Goal: Information Seeking & Learning: Learn about a topic

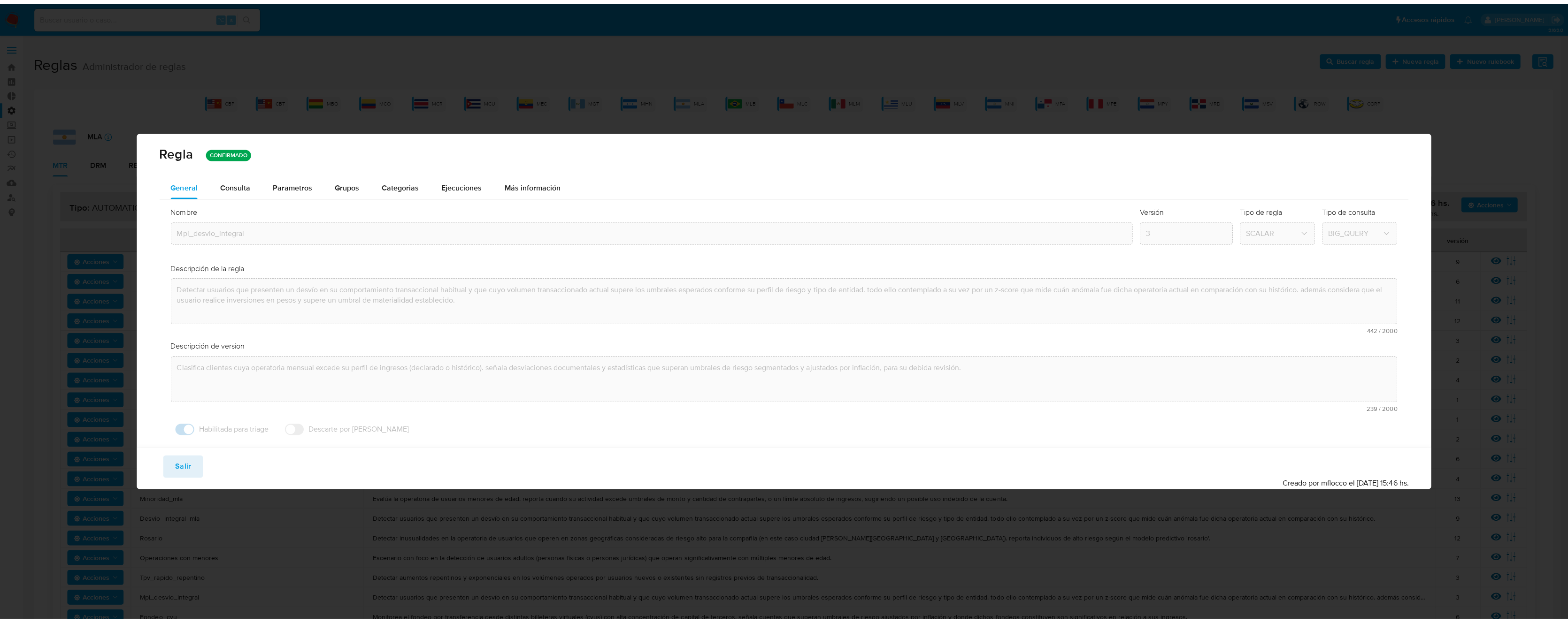
scroll to position [254, 0]
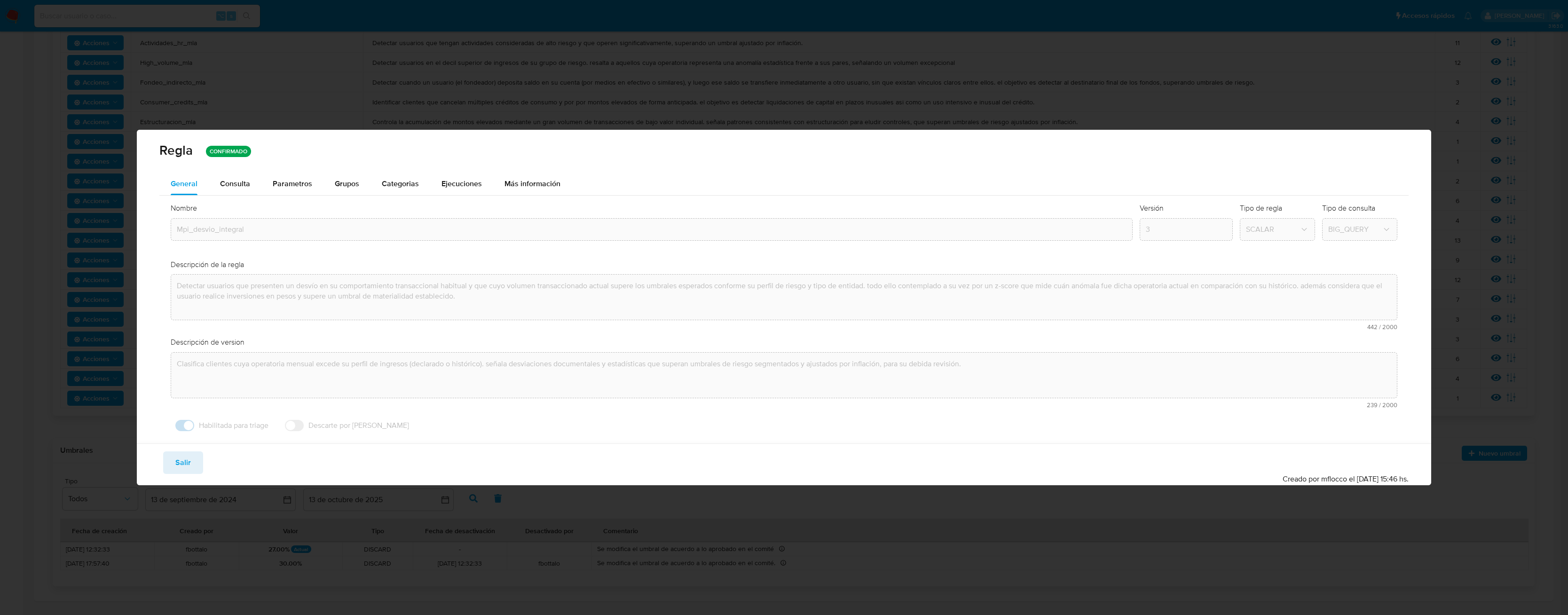
click at [136, 15] on div "Regla CONFIRMADO General Consulta Parametros Evidencias Grupos Categorias Ejecu…" at bounding box center [784, 307] width 1568 height 615
drag, startPoint x: 193, startPoint y: 461, endPoint x: 144, endPoint y: 323, distance: 146.4
click at [193, 461] on button "Salir" at bounding box center [183, 463] width 40 height 23
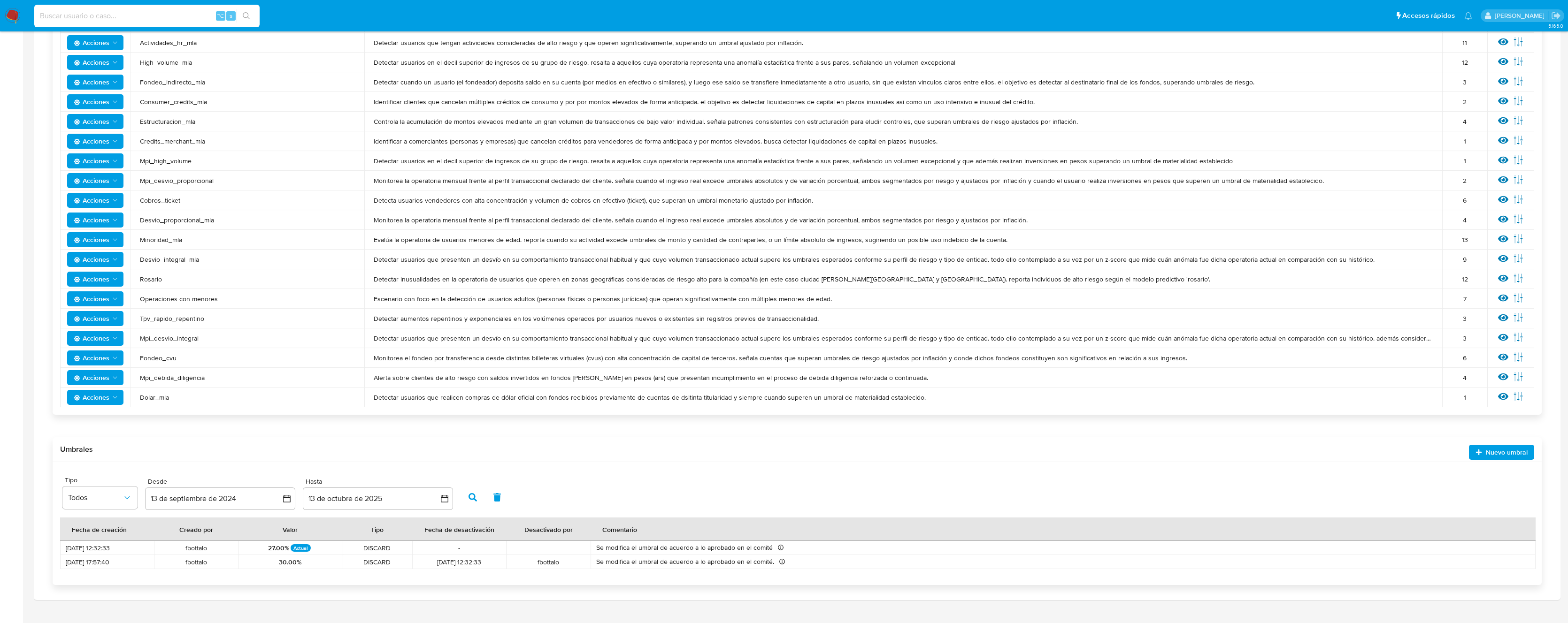
click at [141, 16] on input at bounding box center [147, 15] width 225 height 12
paste input "1648195449"
type input "1648195449"
click at [15, 19] on img at bounding box center [12, 15] width 16 height 16
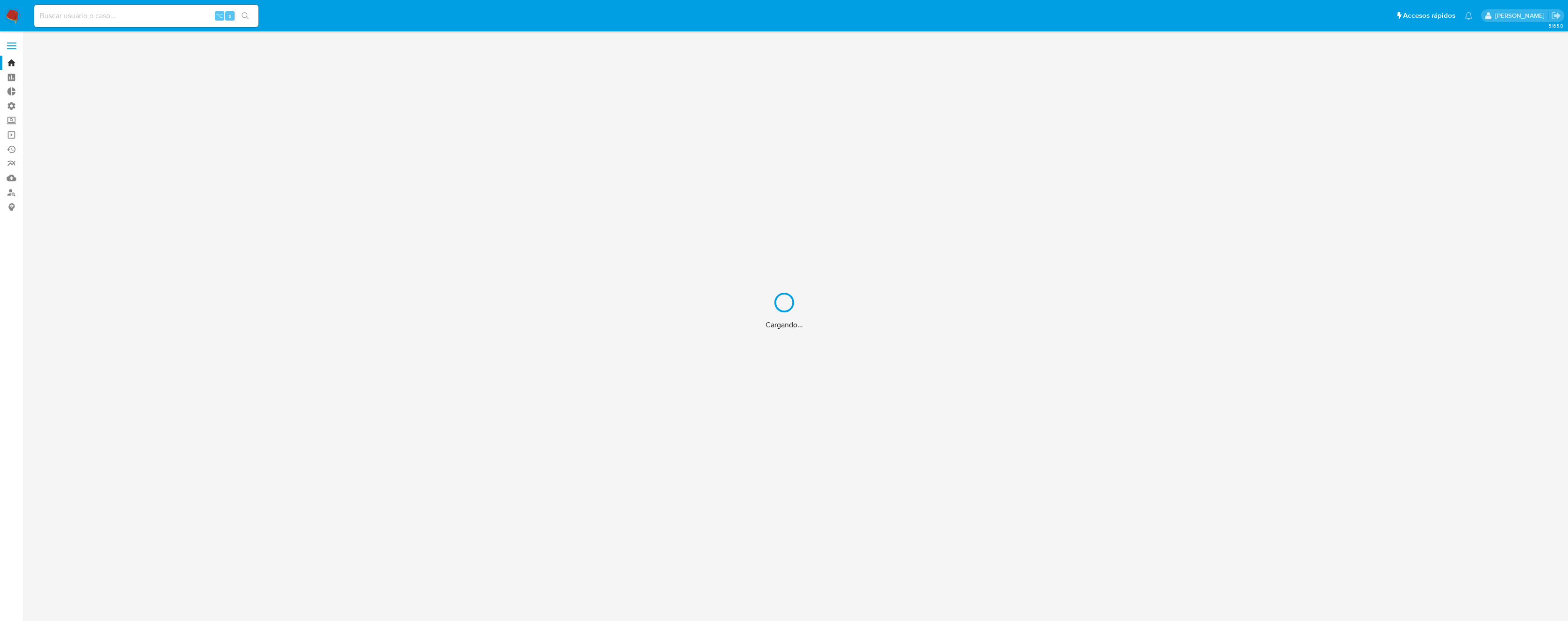
click at [94, 14] on div "Cargando..." at bounding box center [784, 310] width 1568 height 621
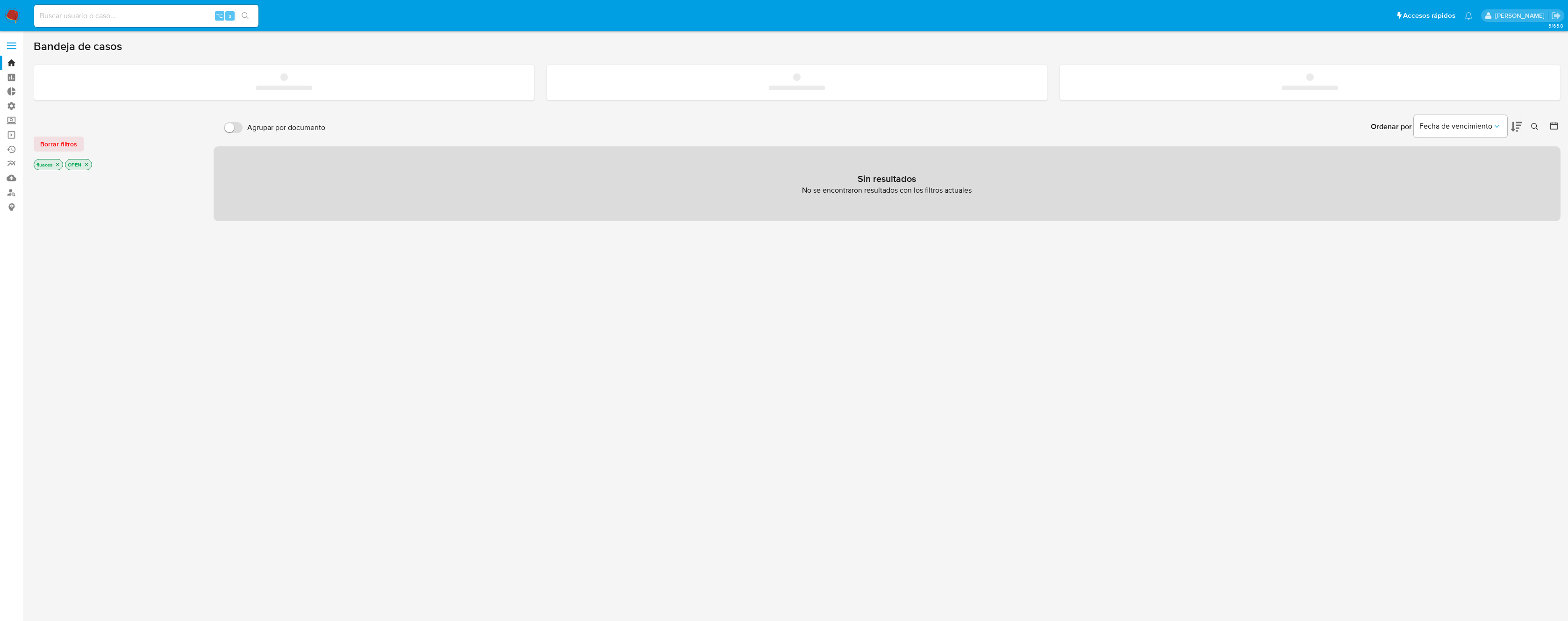
click at [102, 13] on input at bounding box center [146, 15] width 225 height 12
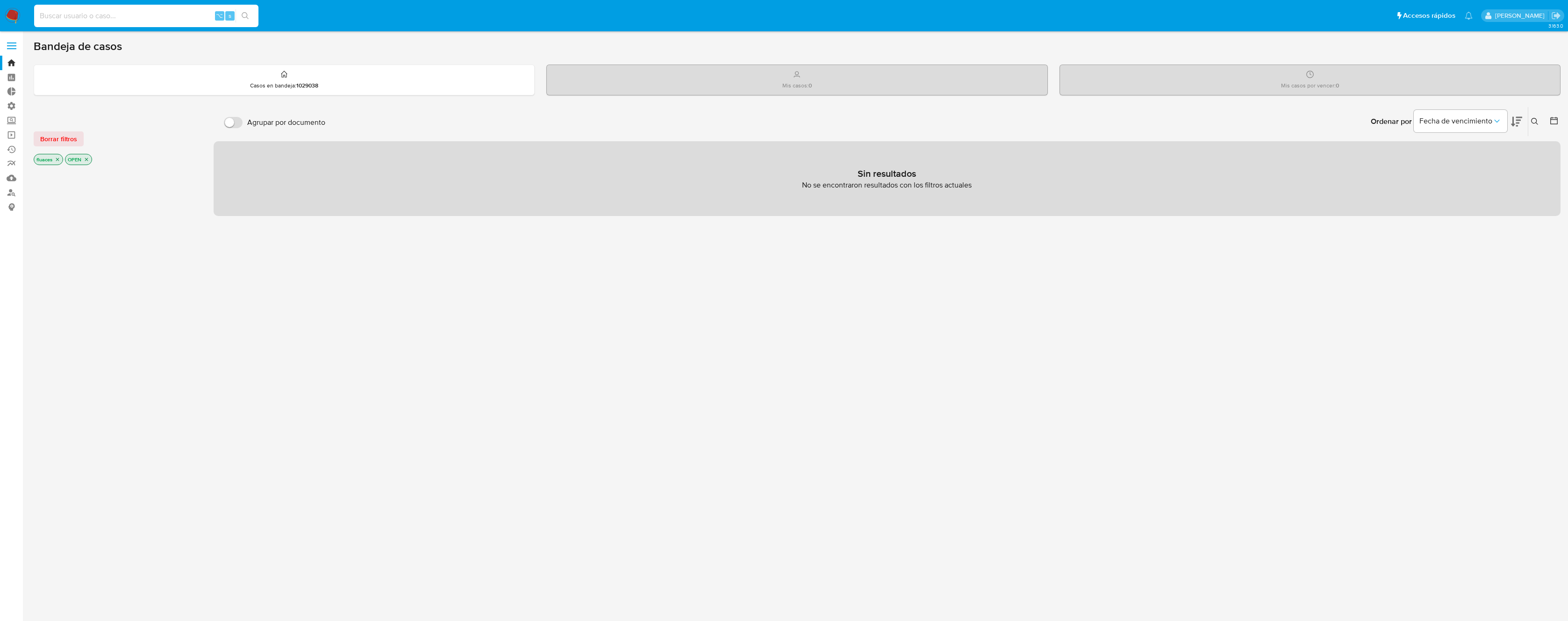
paste input "1648195449"
type input "1648195449"
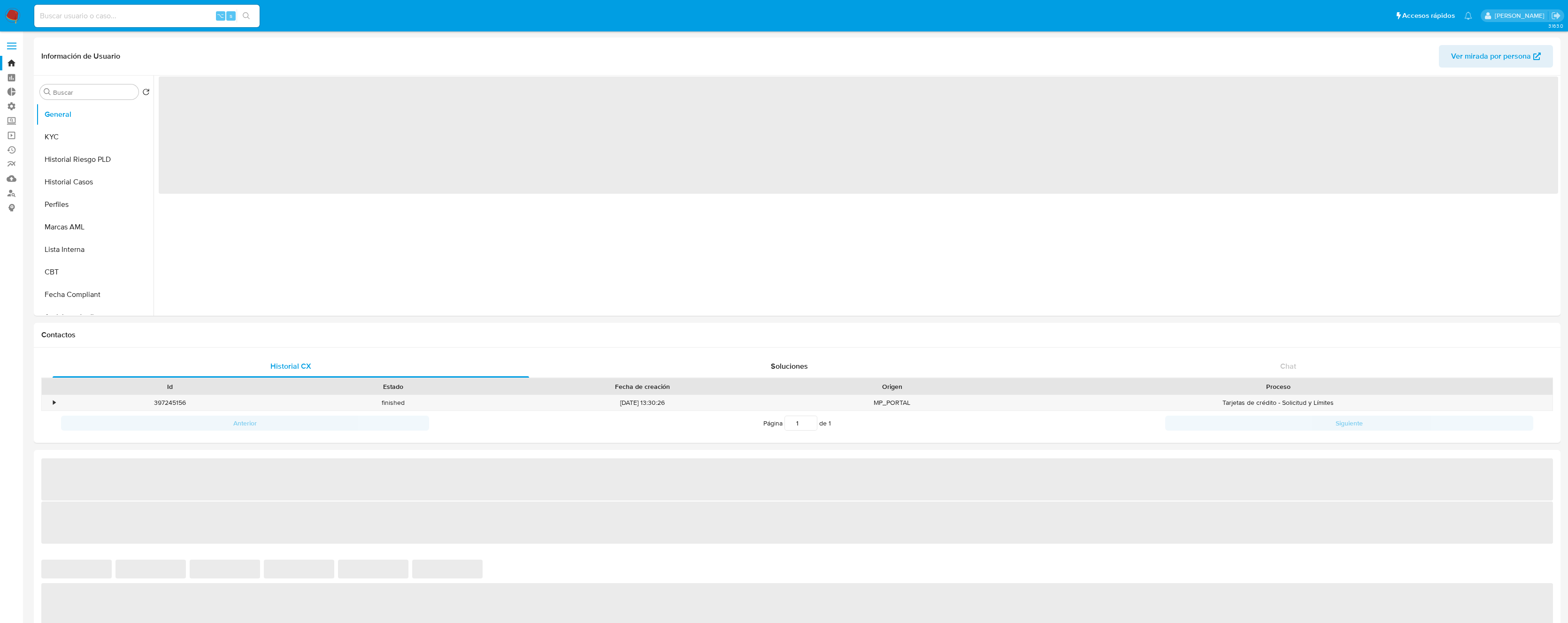
select select "10"
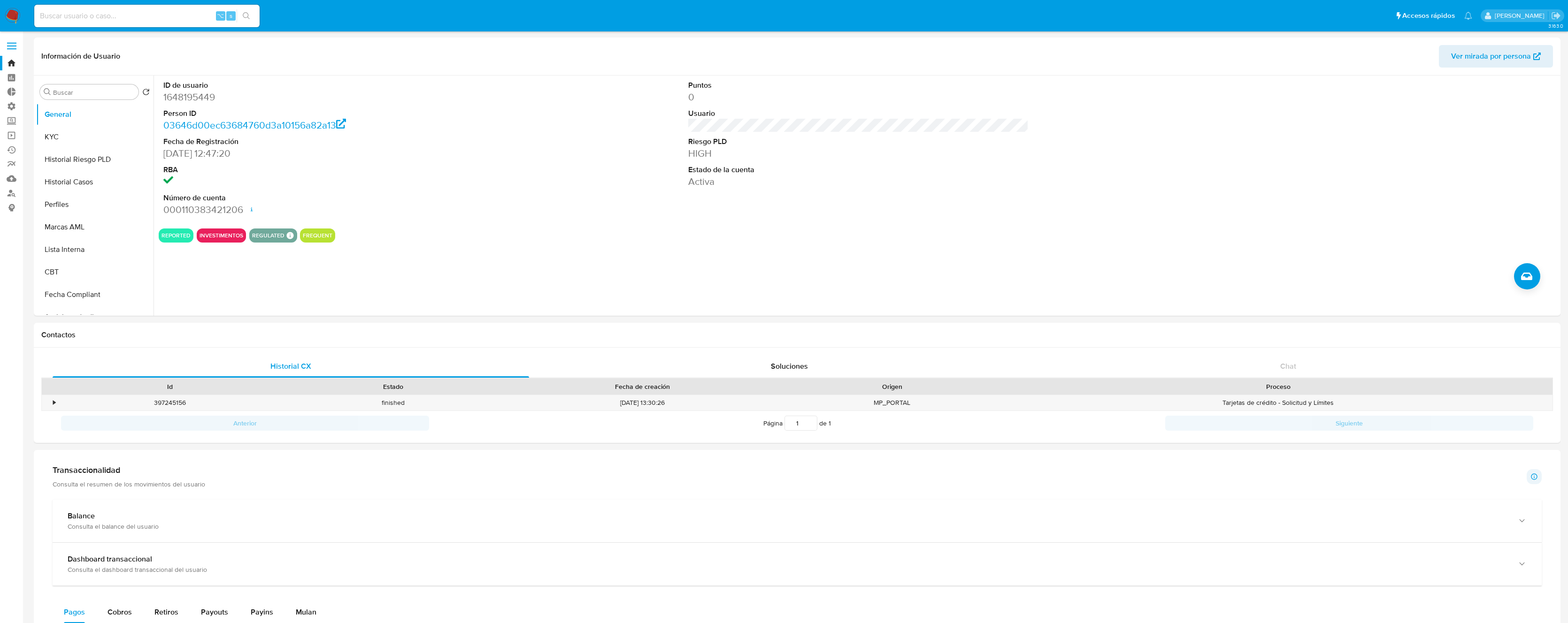
click at [105, 16] on input at bounding box center [147, 15] width 225 height 12
click at [50, 175] on button "Historial Casos" at bounding box center [90, 183] width 109 height 23
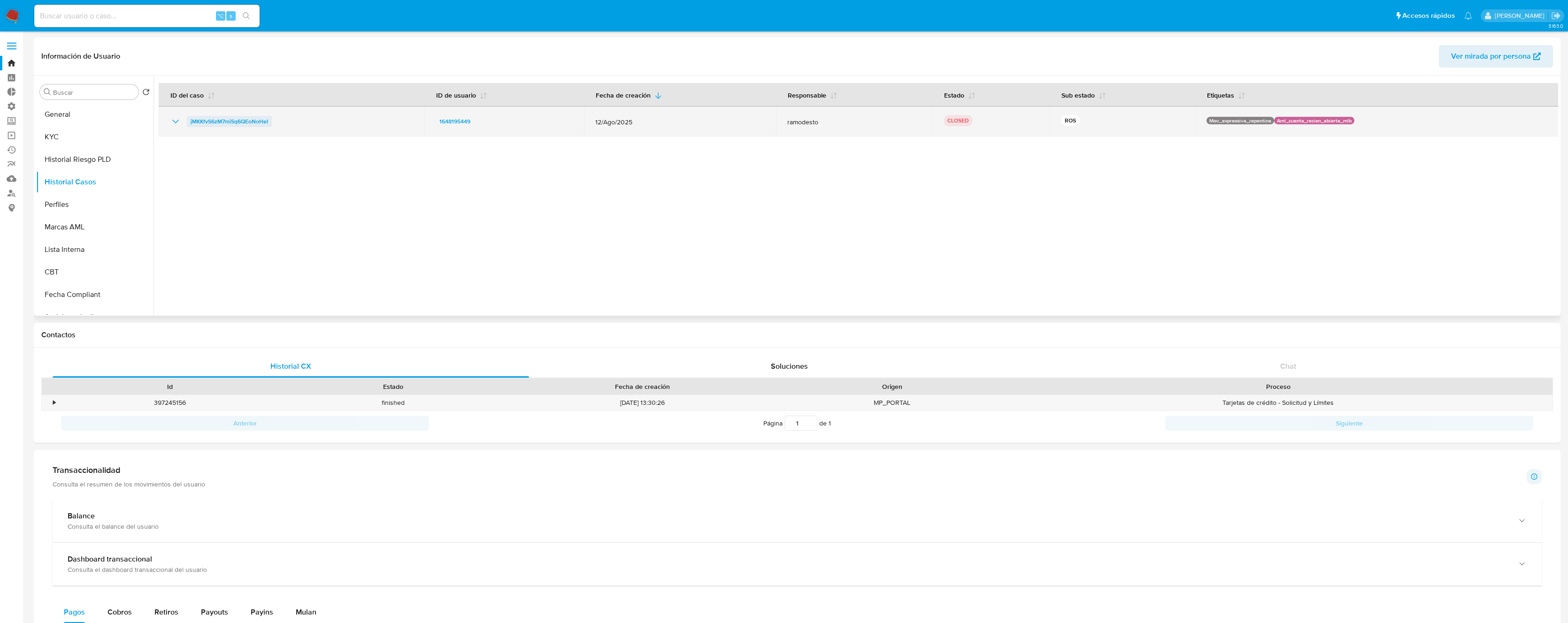
drag, startPoint x: 310, startPoint y: 126, endPoint x: 191, endPoint y: 117, distance: 119.3
click at [191, 117] on div "jMKKfvS6zM7miSq6QEoNoHeI" at bounding box center [292, 122] width 244 height 11
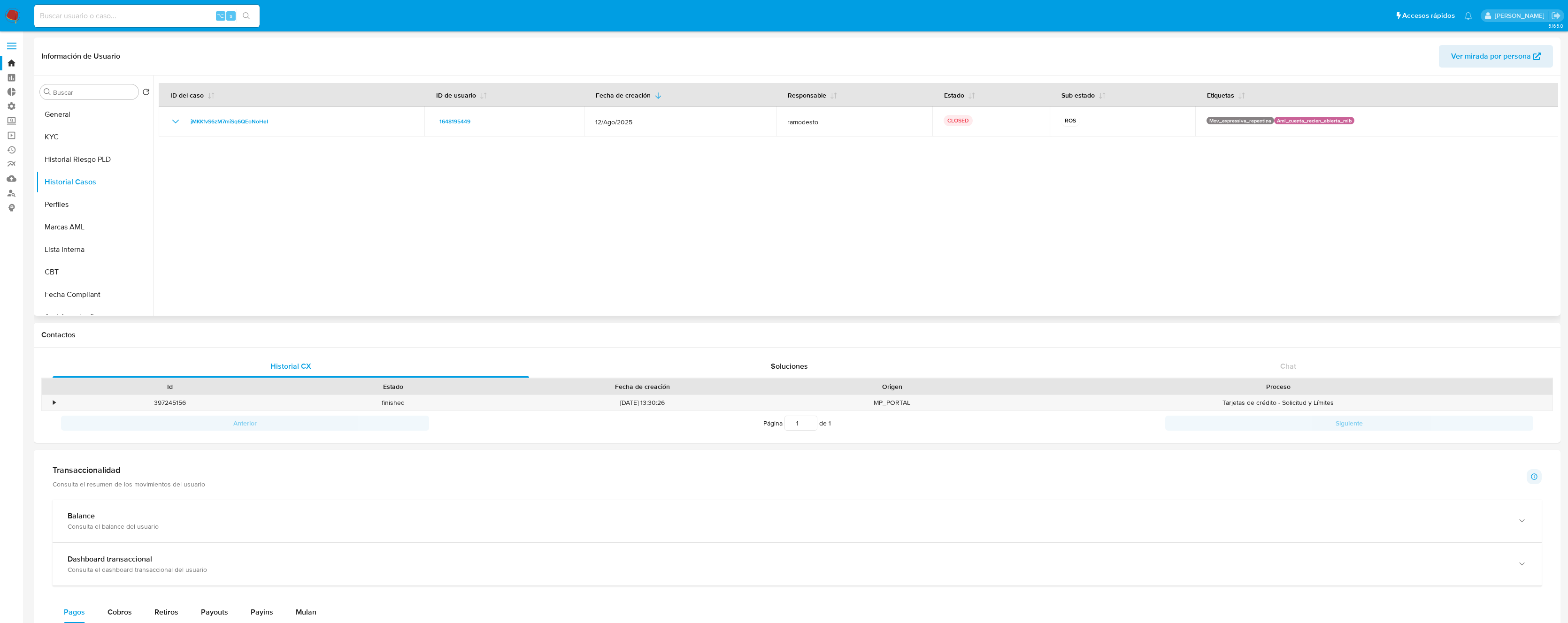
click at [936, 180] on div at bounding box center [855, 195] width 1404 height 241
click at [94, 15] on input at bounding box center [147, 15] width 225 height 12
paste input "1828173917"
type input "1828173917"
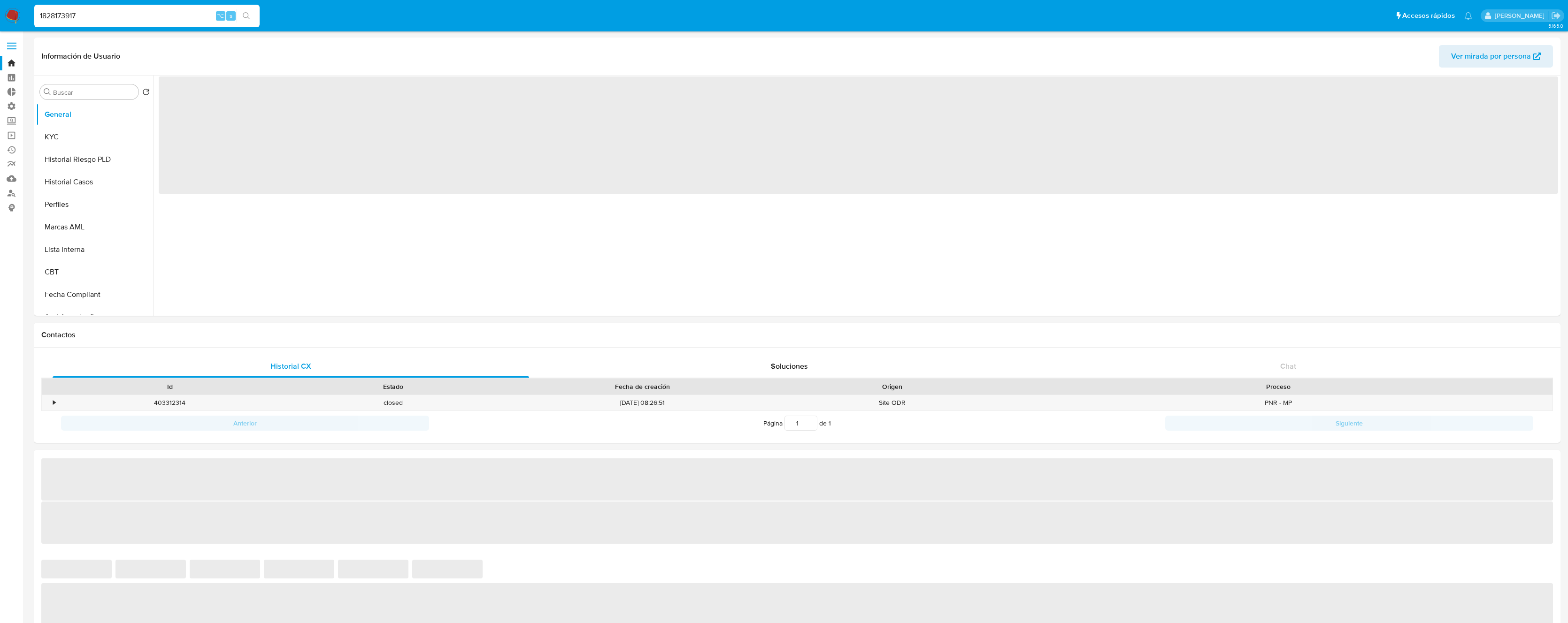
select select "10"
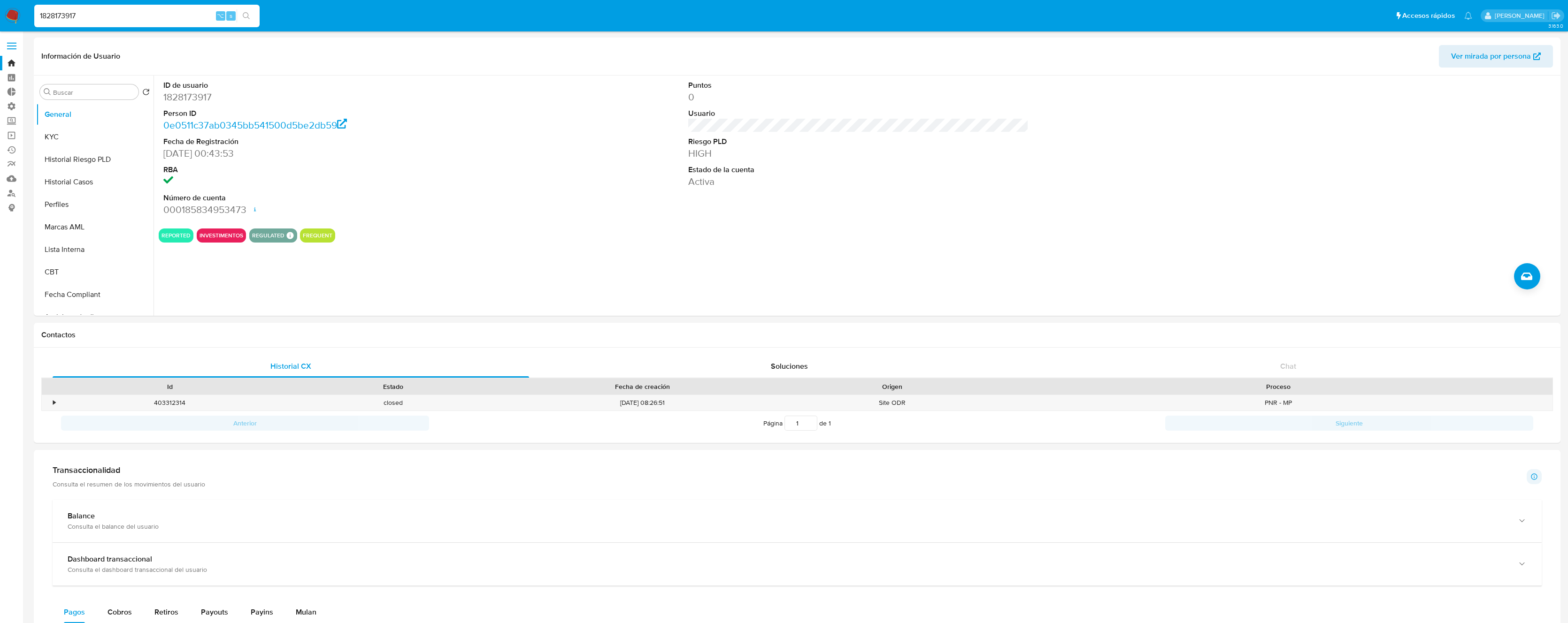
click at [121, 15] on input "1828173917" at bounding box center [147, 15] width 225 height 12
paste input "648195449"
type input "1648195449"
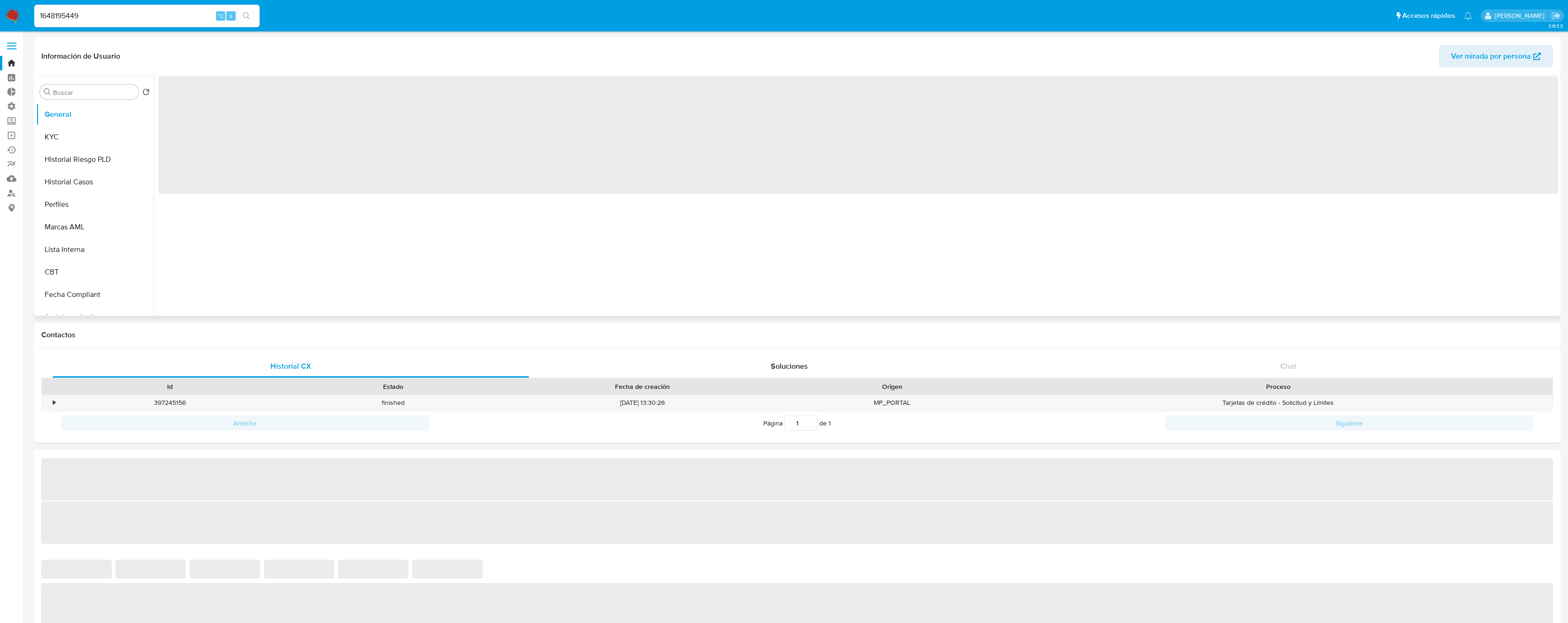
select select "10"
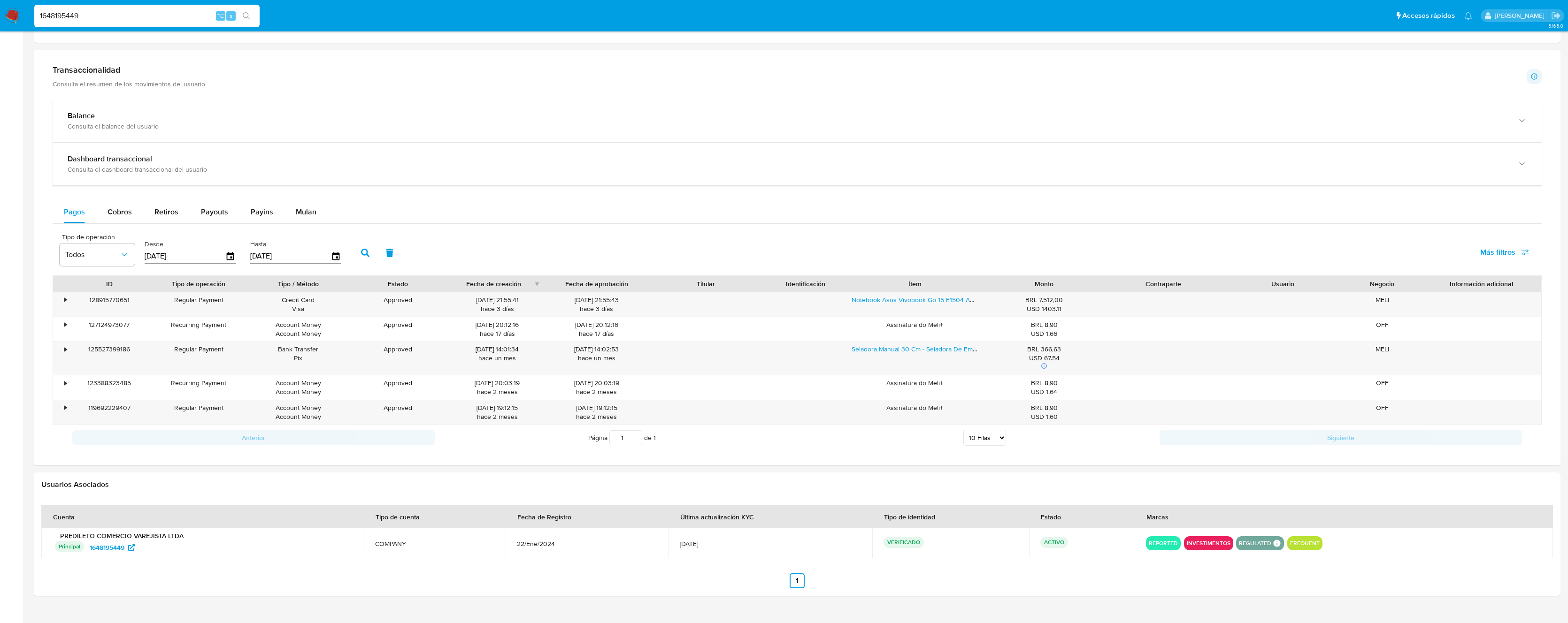
scroll to position [419, 0]
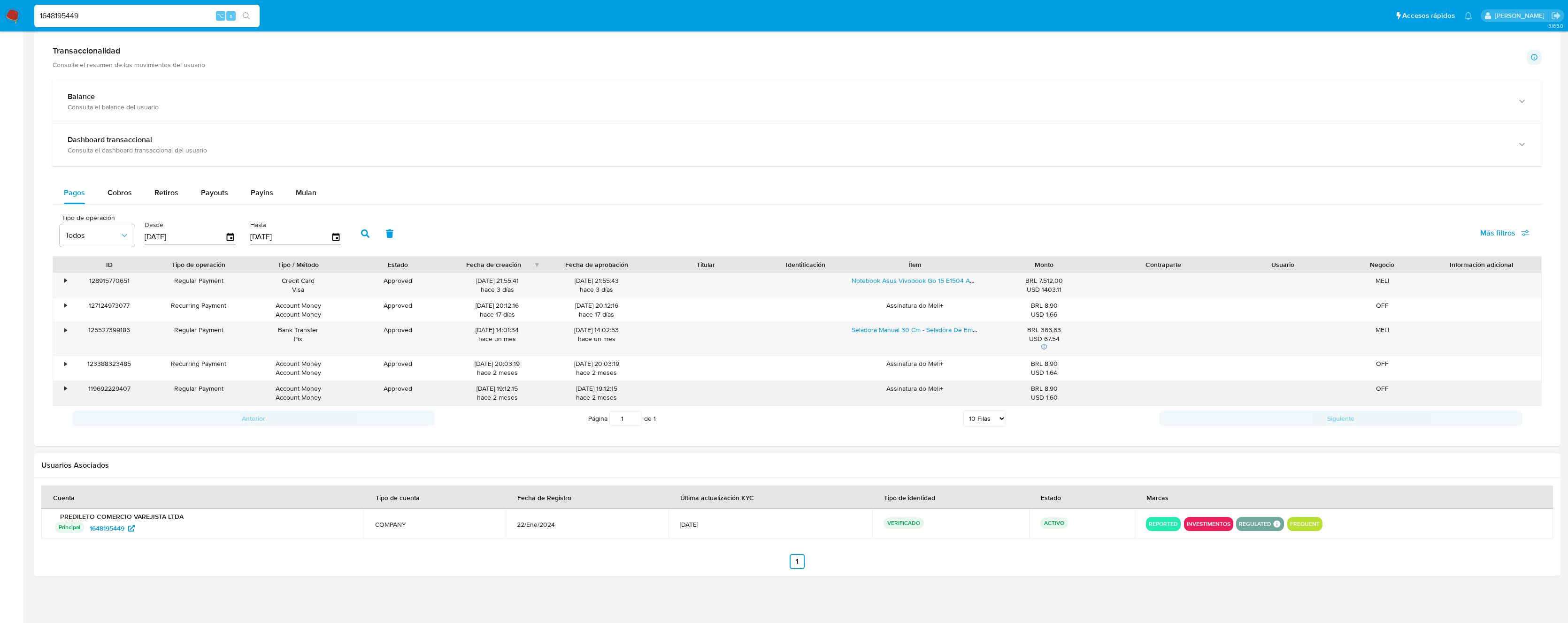
click at [599, 388] on div "28/07/2025 19:12:15 hace 2 meses" at bounding box center [597, 393] width 87 height 18
click at [621, 386] on div "28/07/2025 19:12:15 hace 2 meses" at bounding box center [597, 393] width 87 height 18
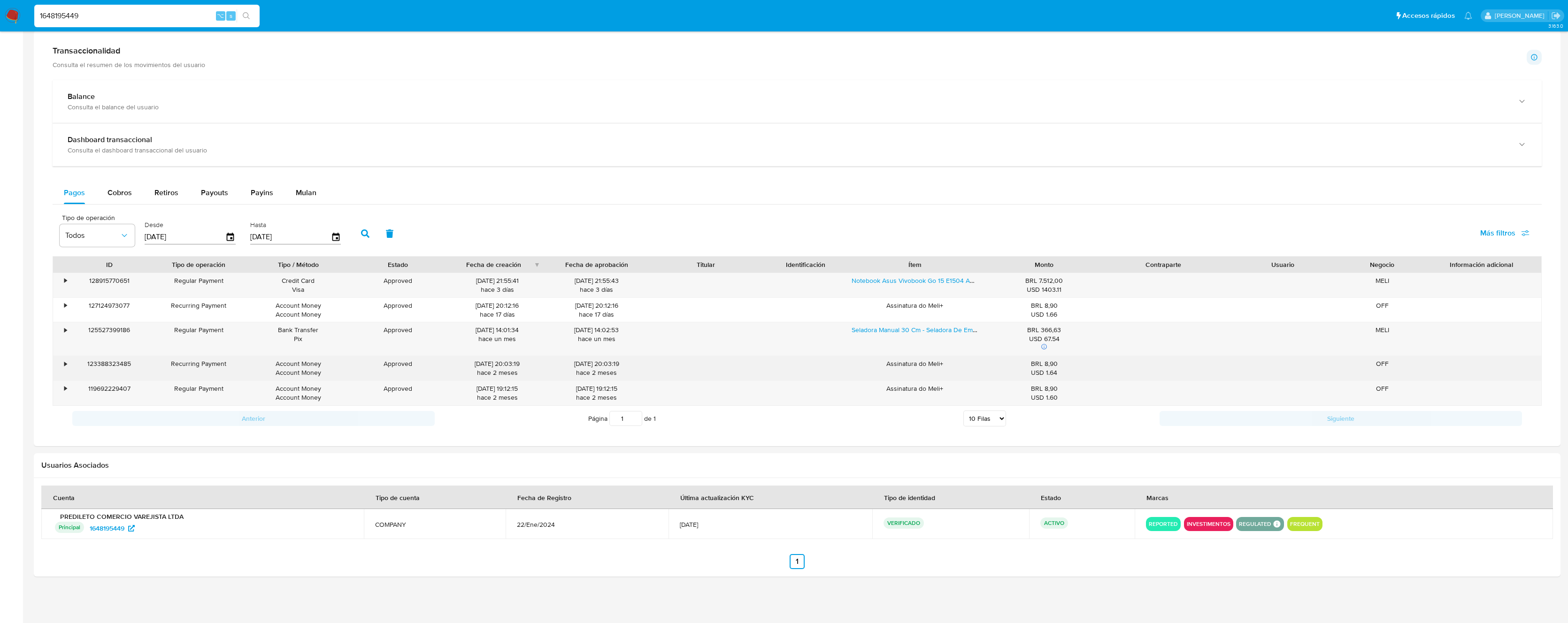
drag, startPoint x: 235, startPoint y: 360, endPoint x: 168, endPoint y: 362, distance: 67.0
click at [168, 362] on div "Recurring Payment" at bounding box center [199, 363] width 87 height 9
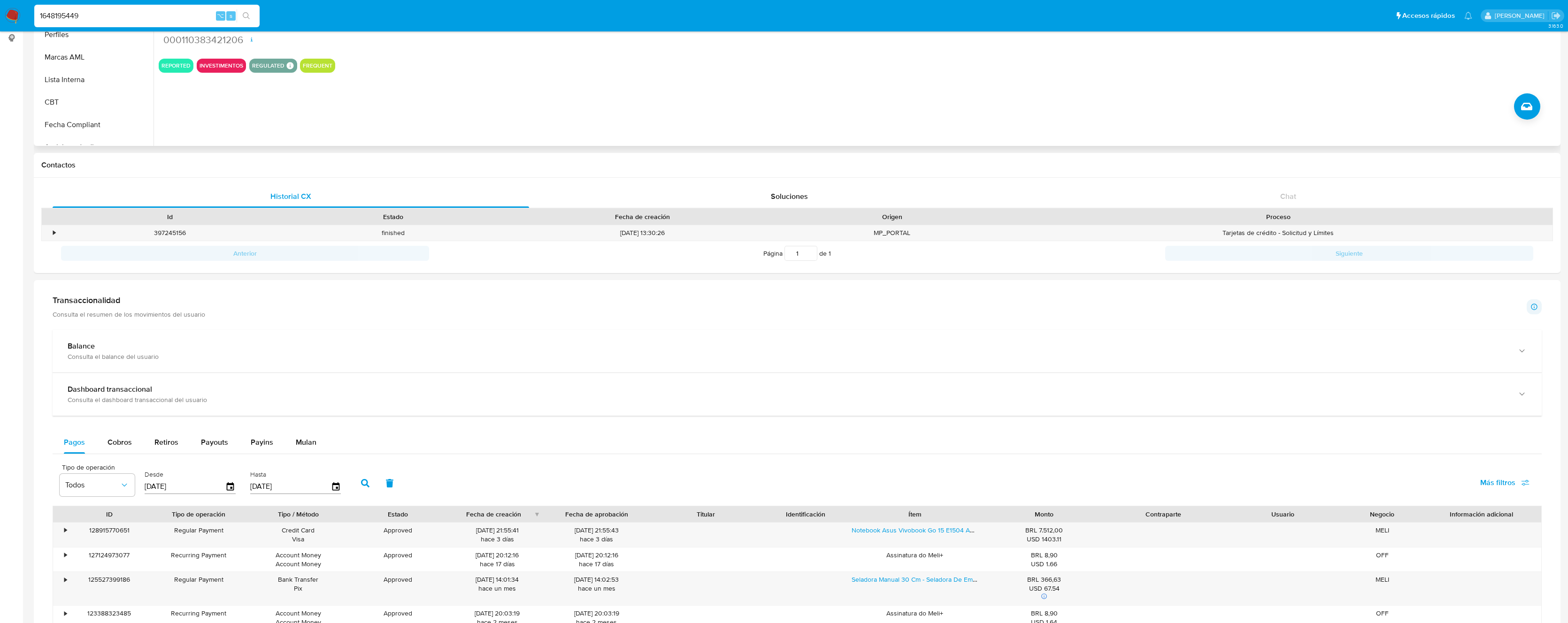
scroll to position [0, 0]
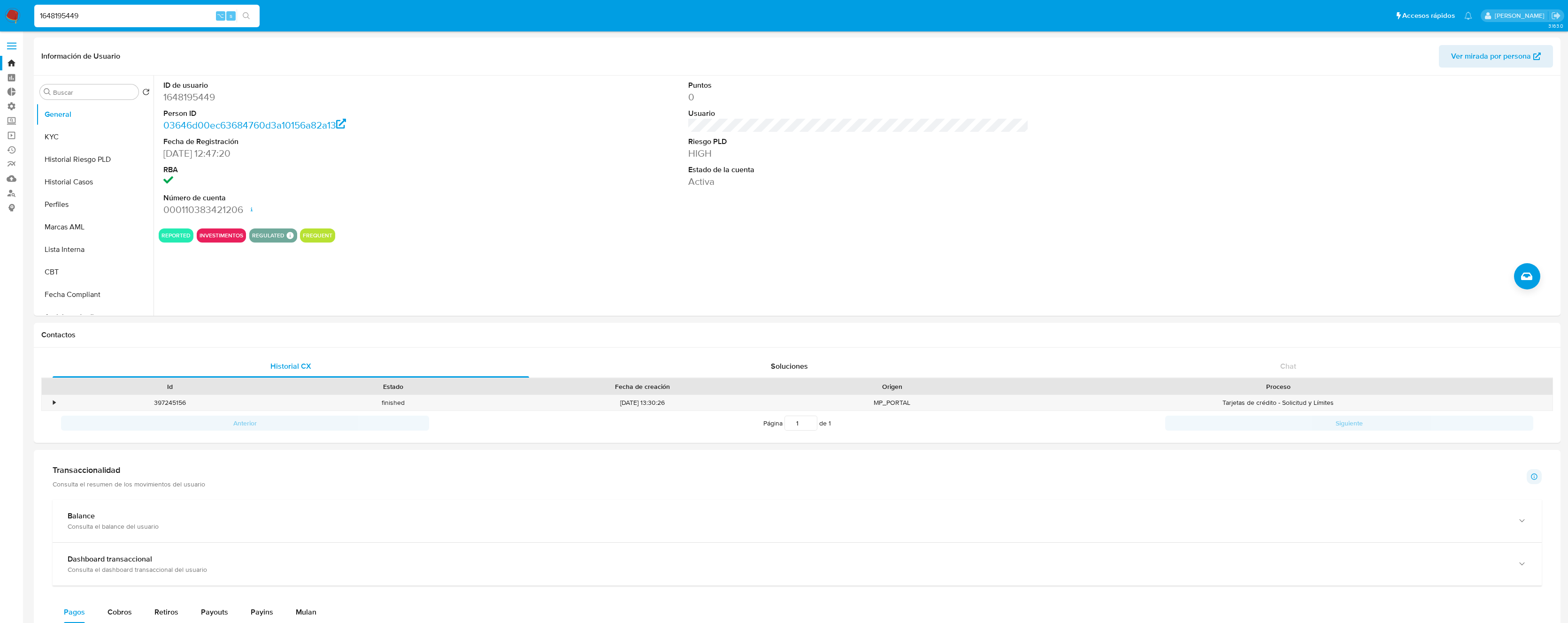
click at [15, 42] on span at bounding box center [11, 42] width 10 height 1
click at [0, 0] on input "checkbox" at bounding box center [0, 0] width 0 height 0
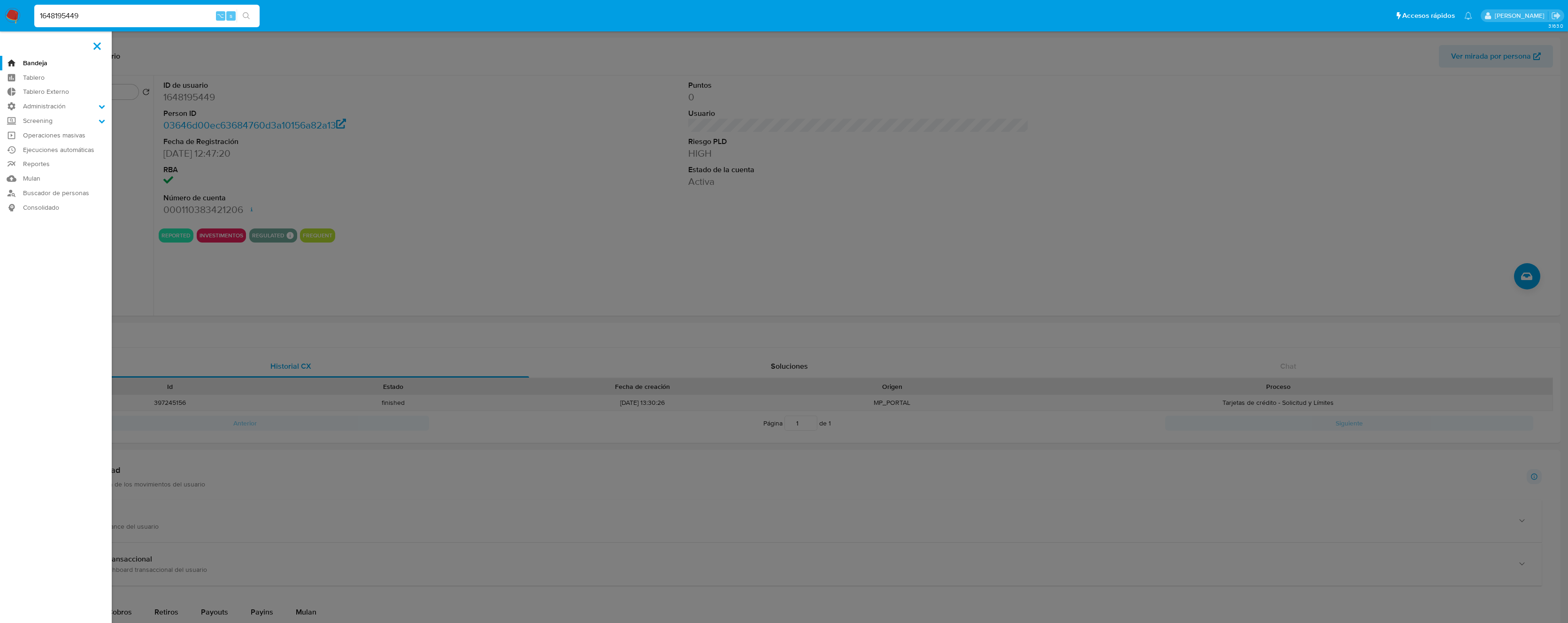
click at [36, 65] on link "Bandeja" at bounding box center [55, 63] width 111 height 14
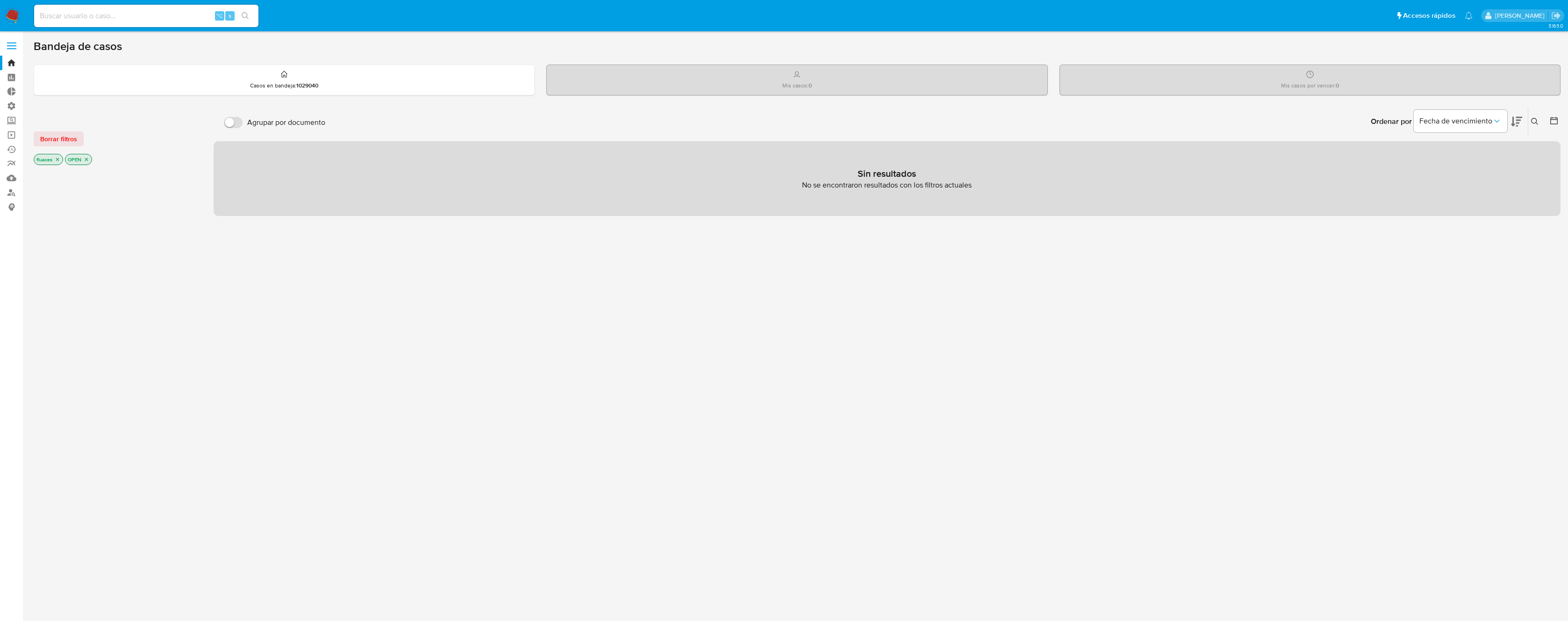
click at [58, 162] on icon "close-filter" at bounding box center [58, 159] width 6 height 6
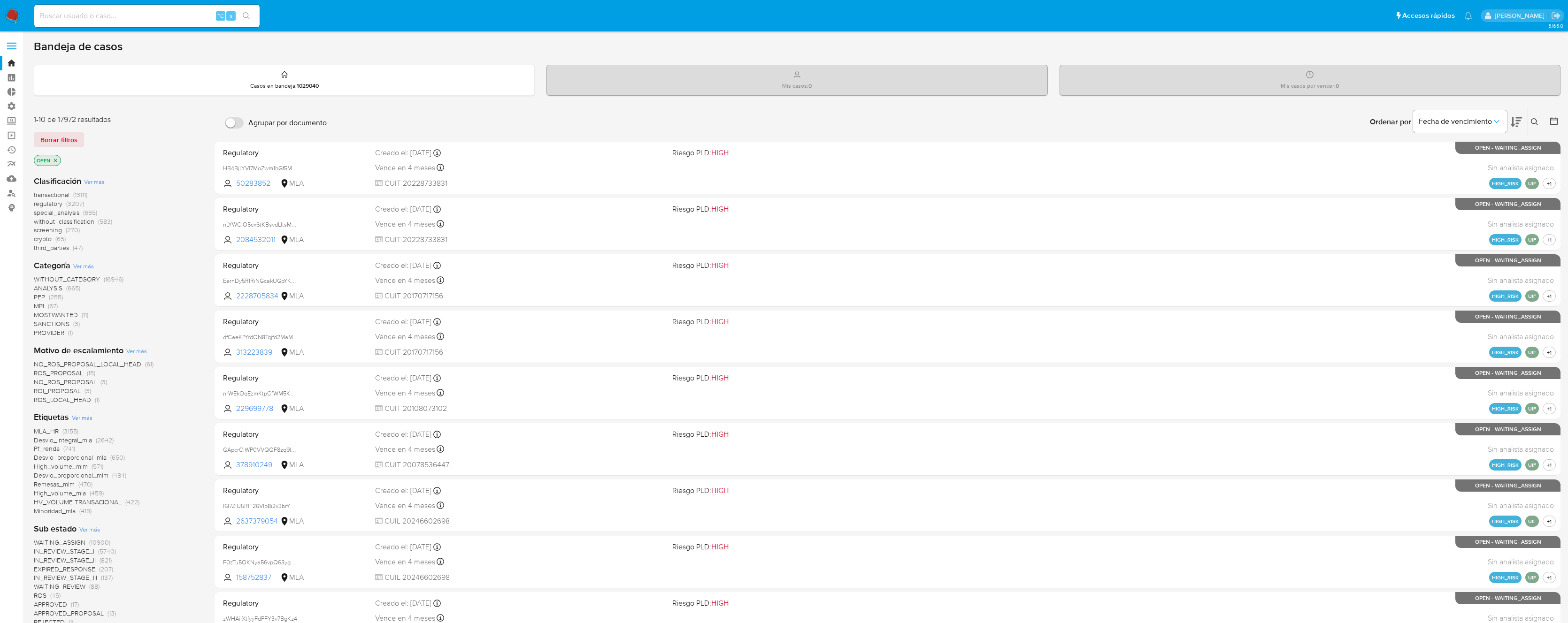
click at [56, 162] on icon "close-filter" at bounding box center [55, 161] width 6 height 6
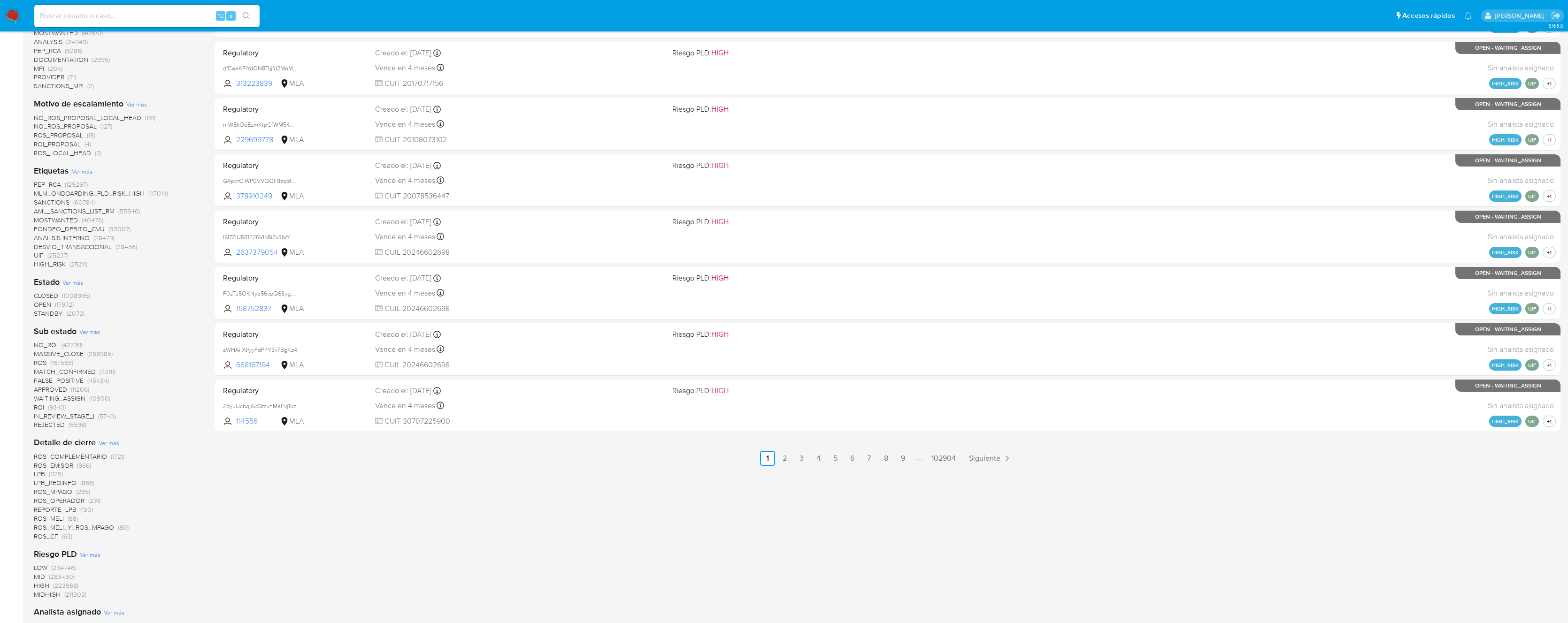
scroll to position [493, 0]
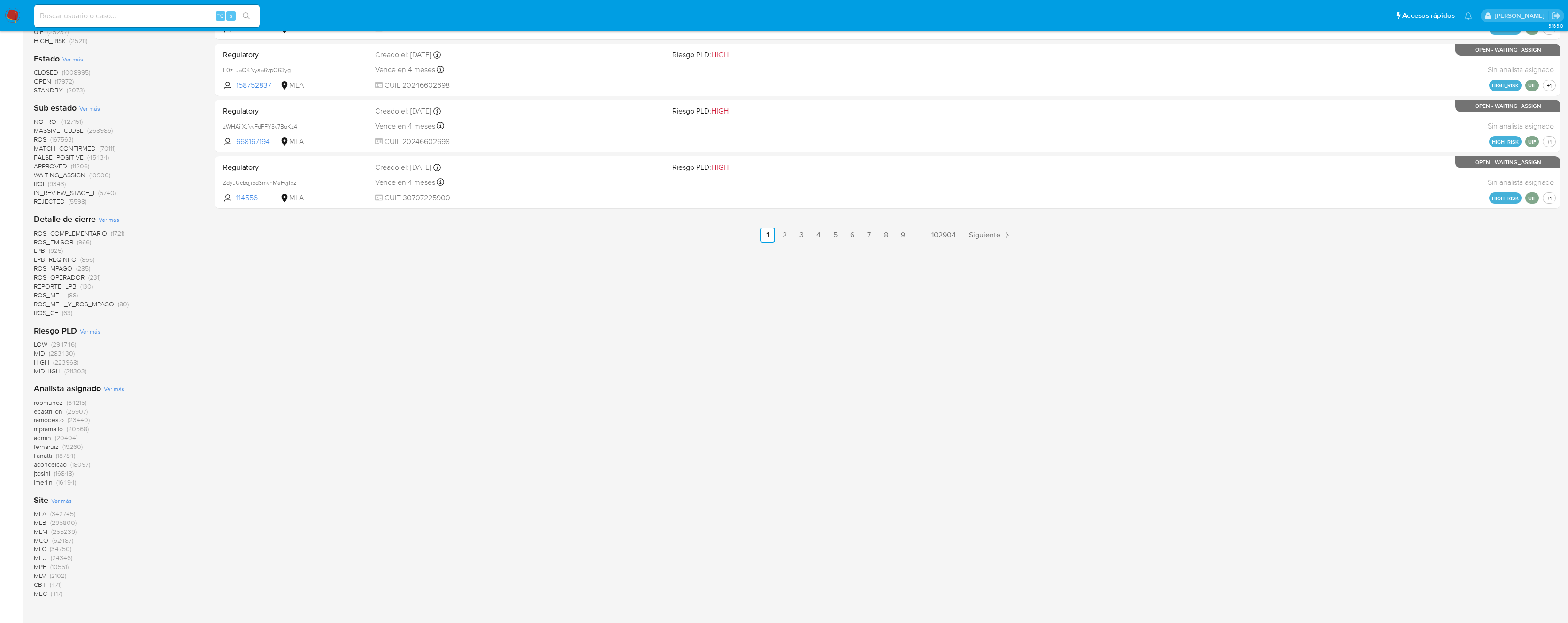
click at [37, 523] on span "MLB" at bounding box center [40, 523] width 12 height 10
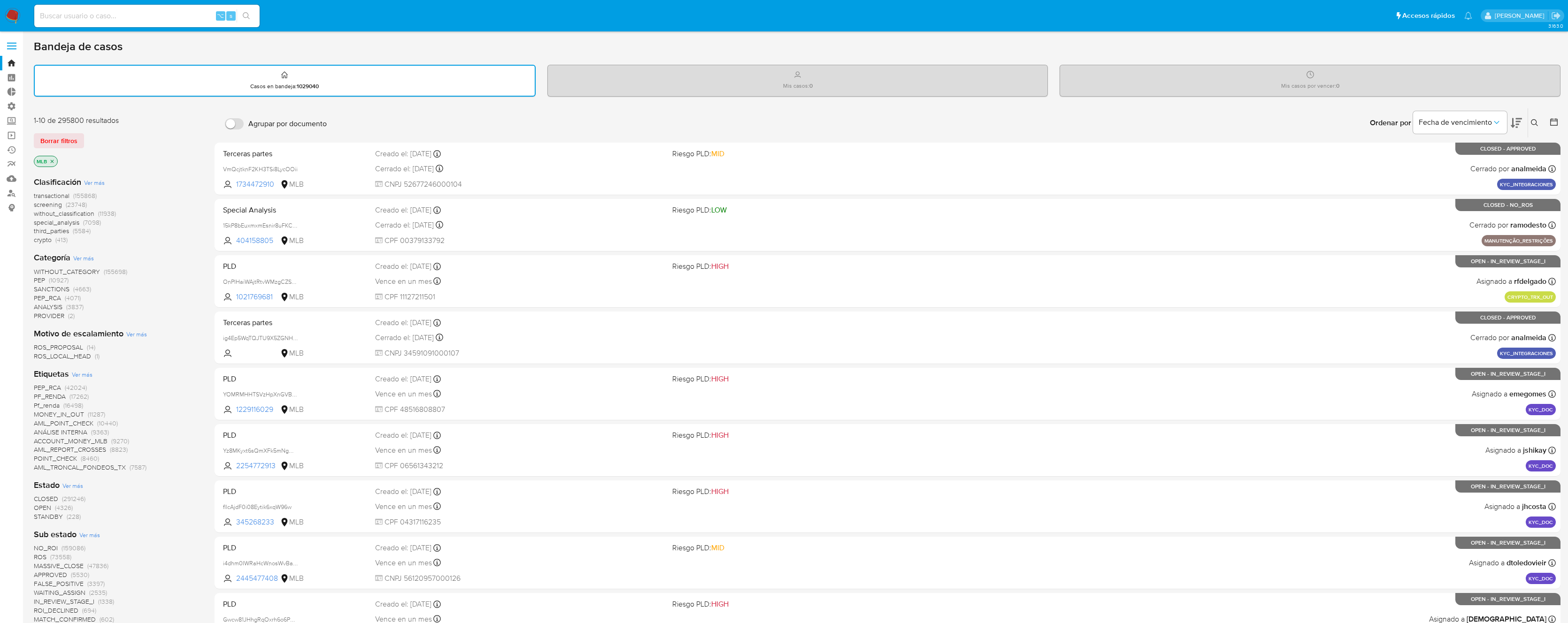
click at [59, 195] on span "transactional" at bounding box center [51, 196] width 35 height 10
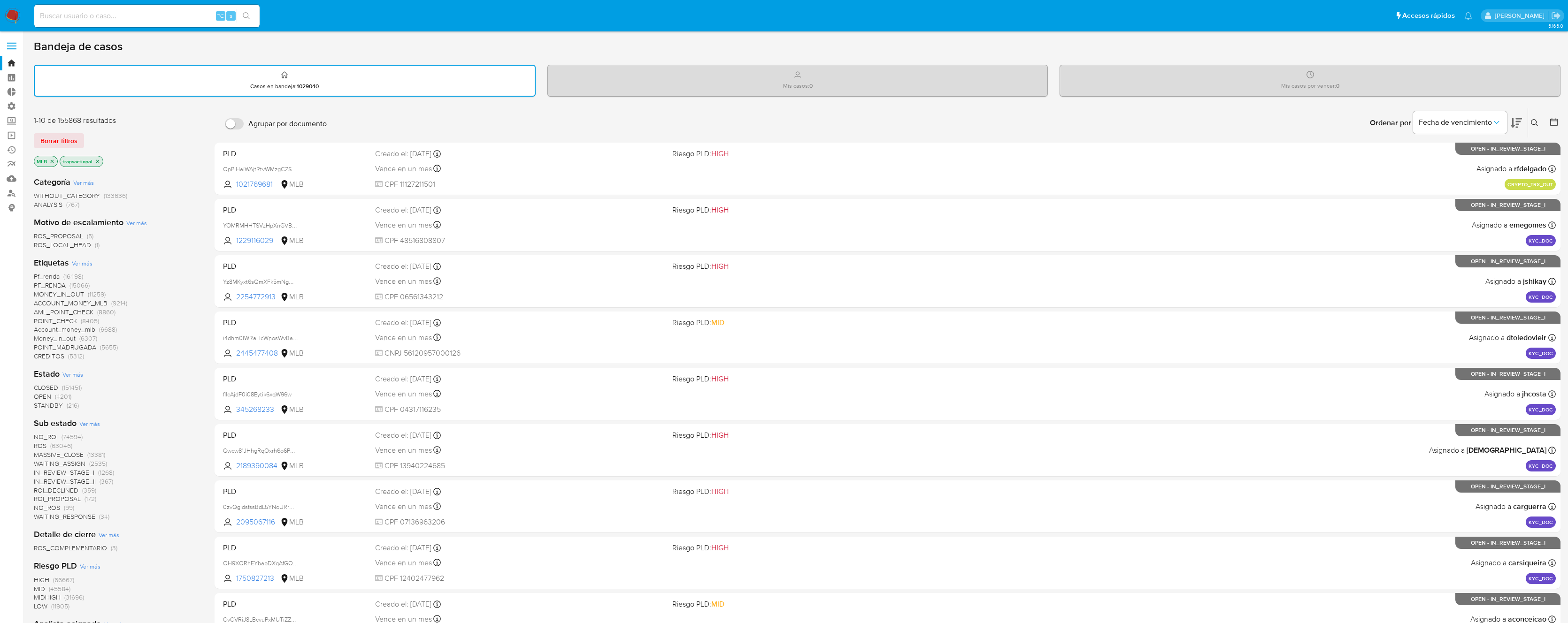
click at [81, 262] on span "Ver más" at bounding box center [82, 263] width 21 height 9
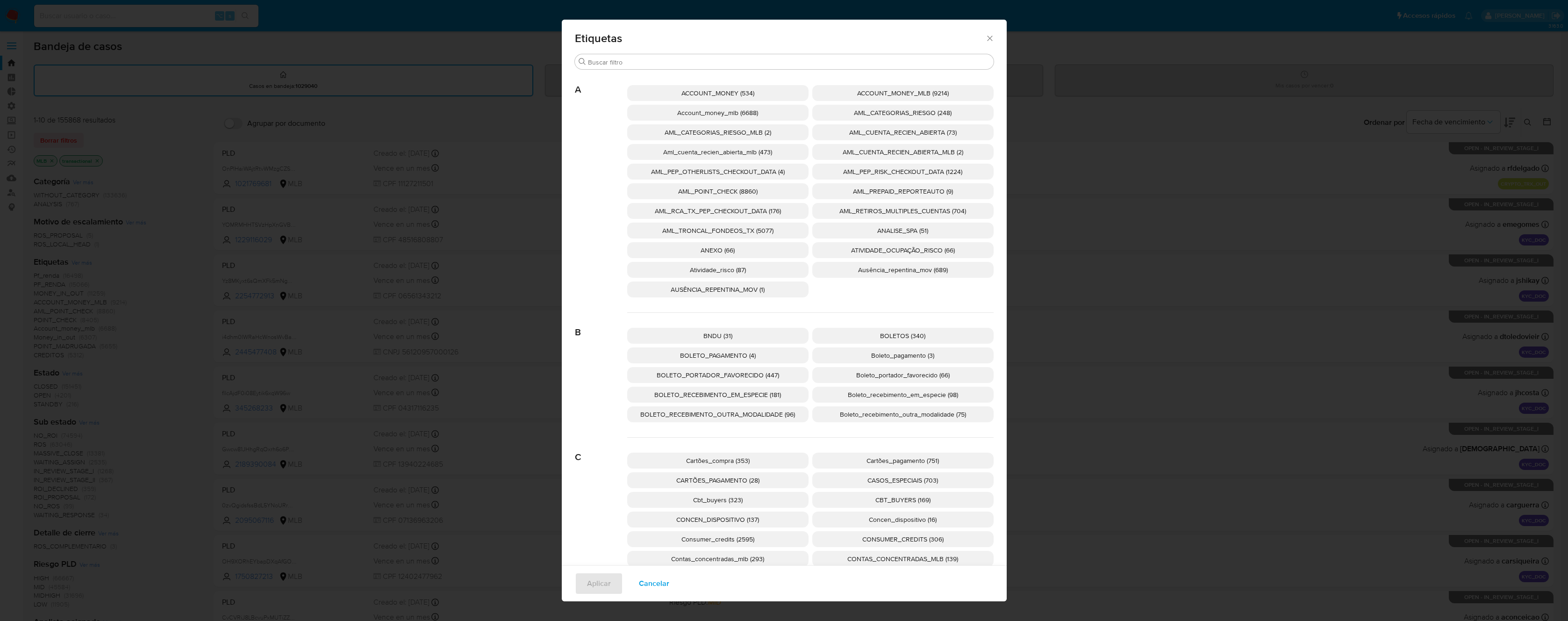
click at [676, 148] on span "Aml_cuenta_recien_abierta_mlb (473)" at bounding box center [717, 152] width 109 height 9
click at [592, 583] on span "Aplicar" at bounding box center [599, 584] width 24 height 21
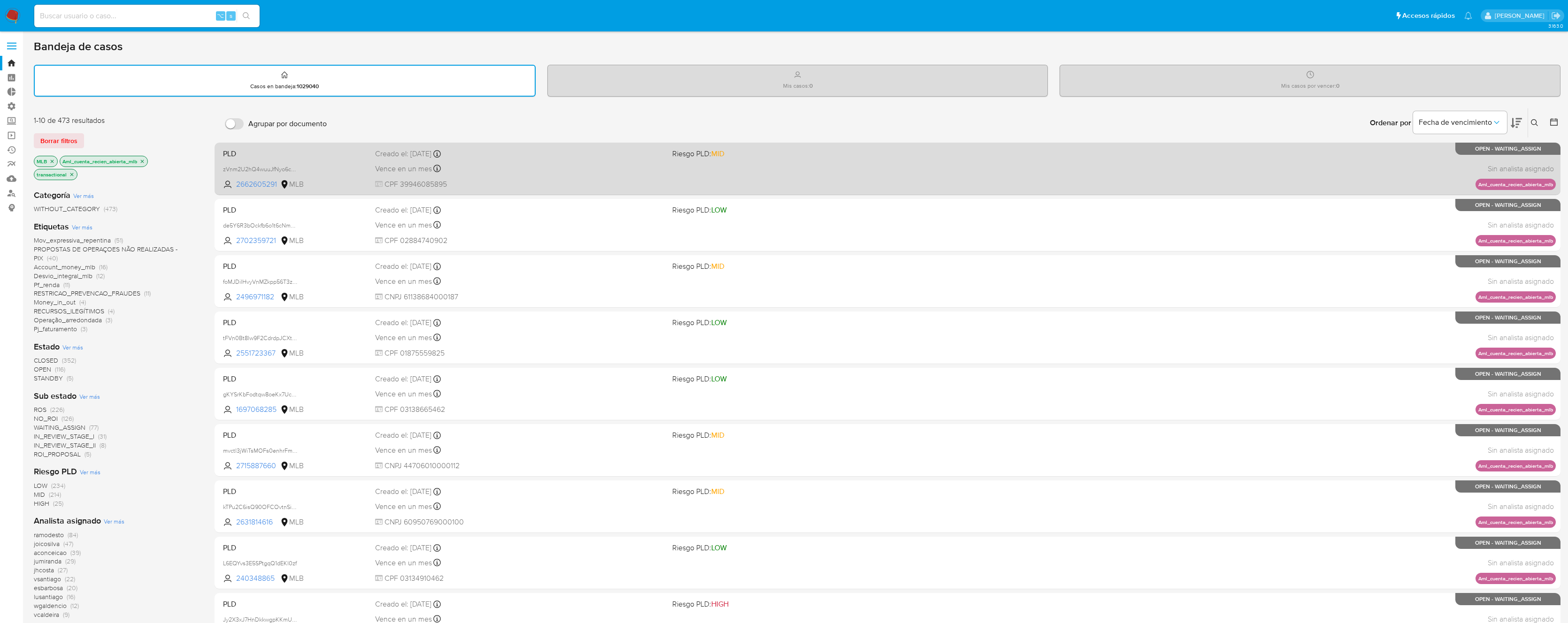
click at [935, 157] on span "Riesgo PLD: MID" at bounding box center [816, 152] width 289 height 12
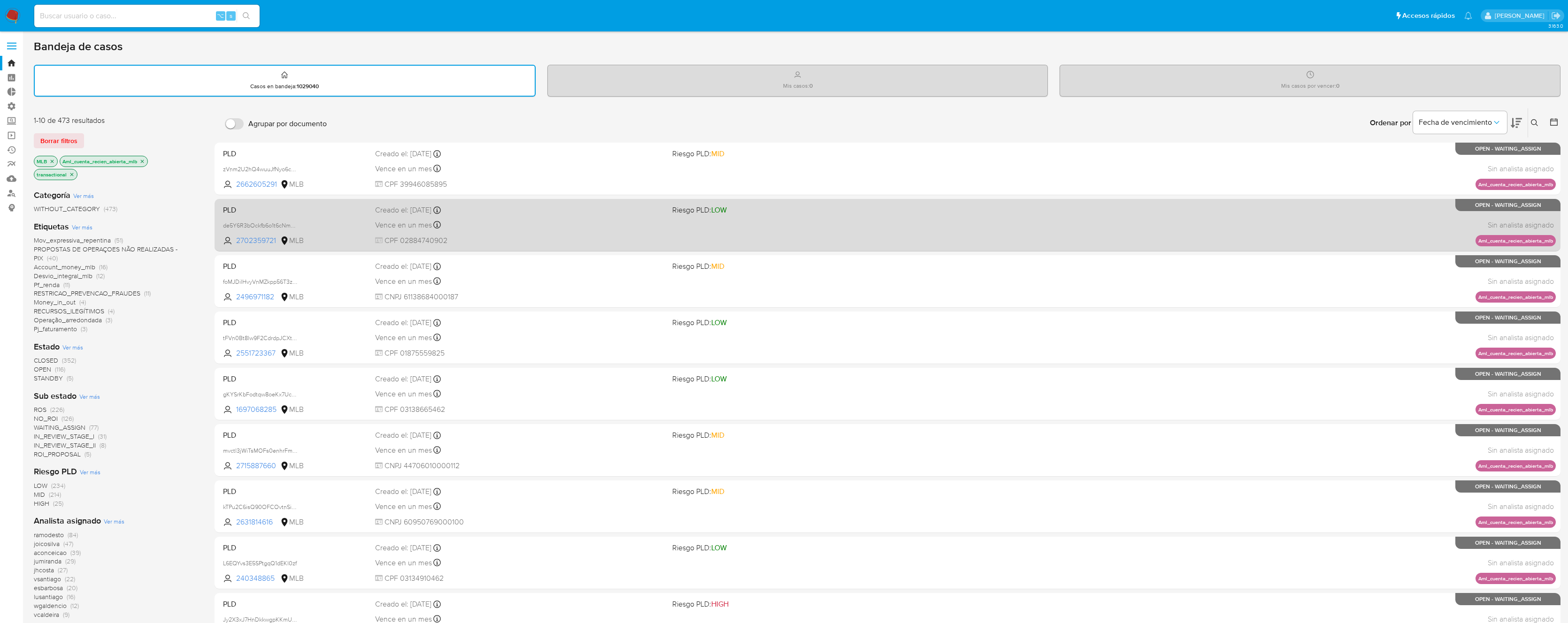
click at [864, 232] on div "PLD de5Y6R3bOckfb6o1t6cNmsRZ 2702359721 MLB Riesgo PLD: LOW Creado el: 12/10/20…" at bounding box center [887, 225] width 1336 height 48
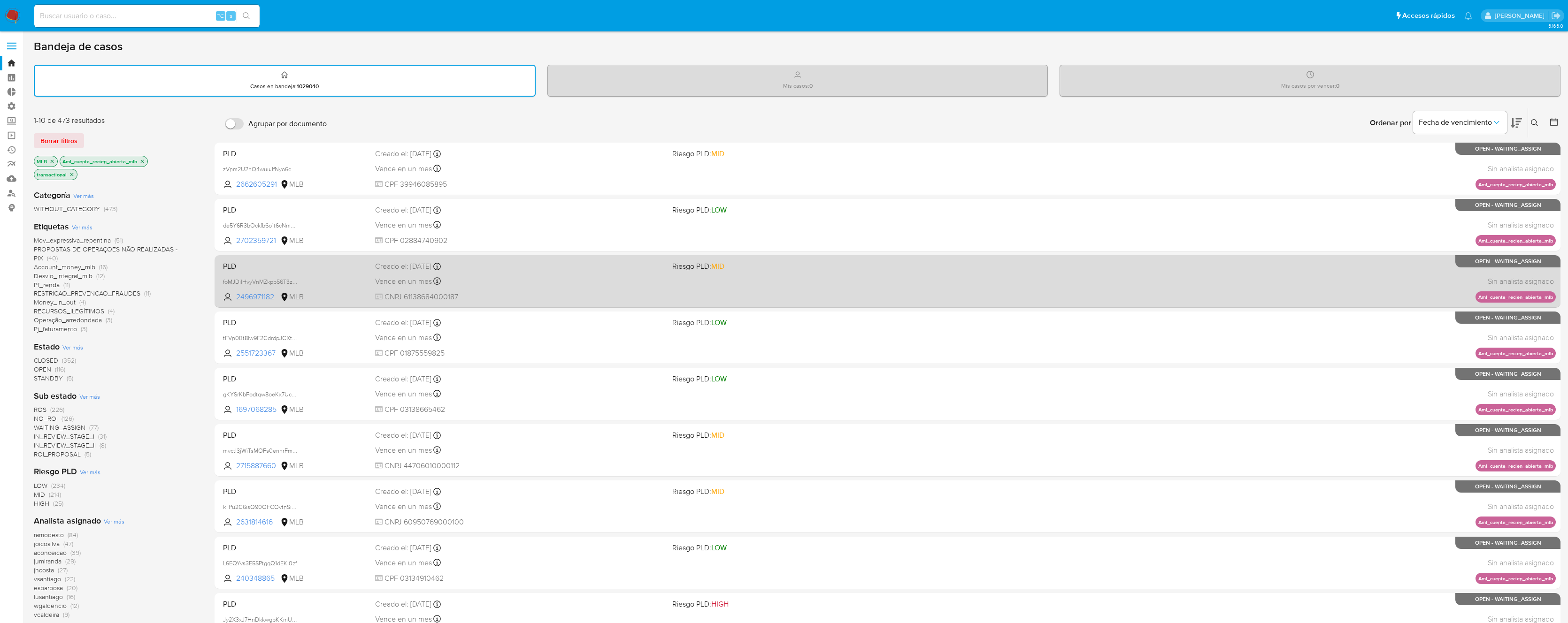
click at [720, 276] on div "PLD foMJDilHvyVnMZkpp56T3zKC 2496971182 MLB Riesgo PLD: MID Creado el: 12/10/20…" at bounding box center [887, 282] width 1336 height 48
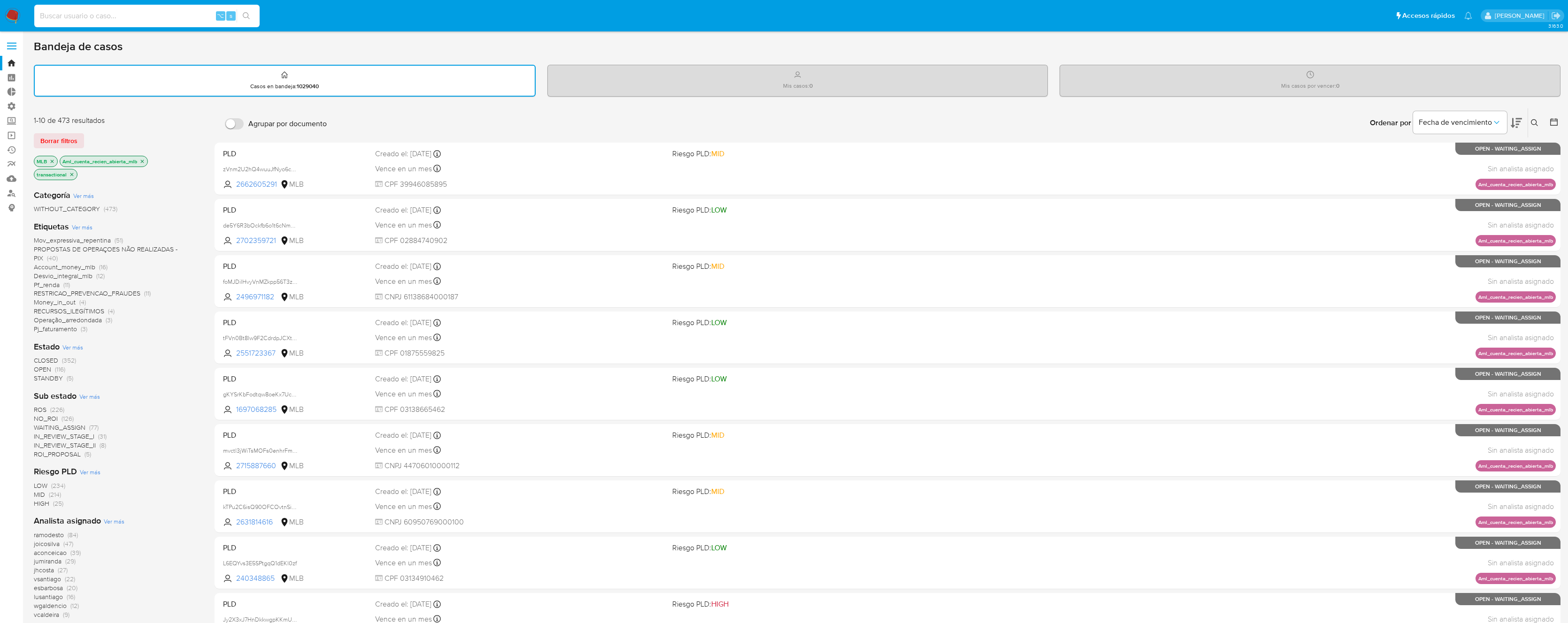
click at [120, 16] on input at bounding box center [147, 15] width 225 height 12
paste input "264743928"
type input "264743928"
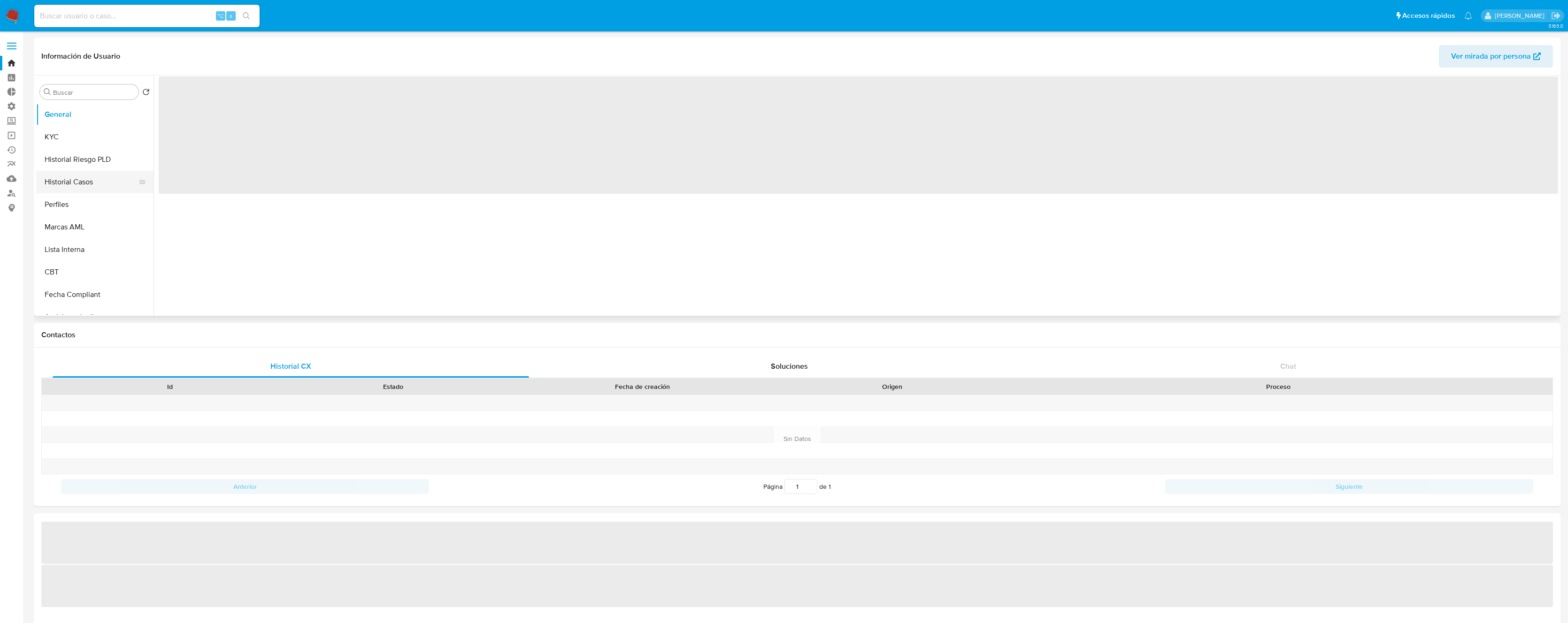
select select "10"
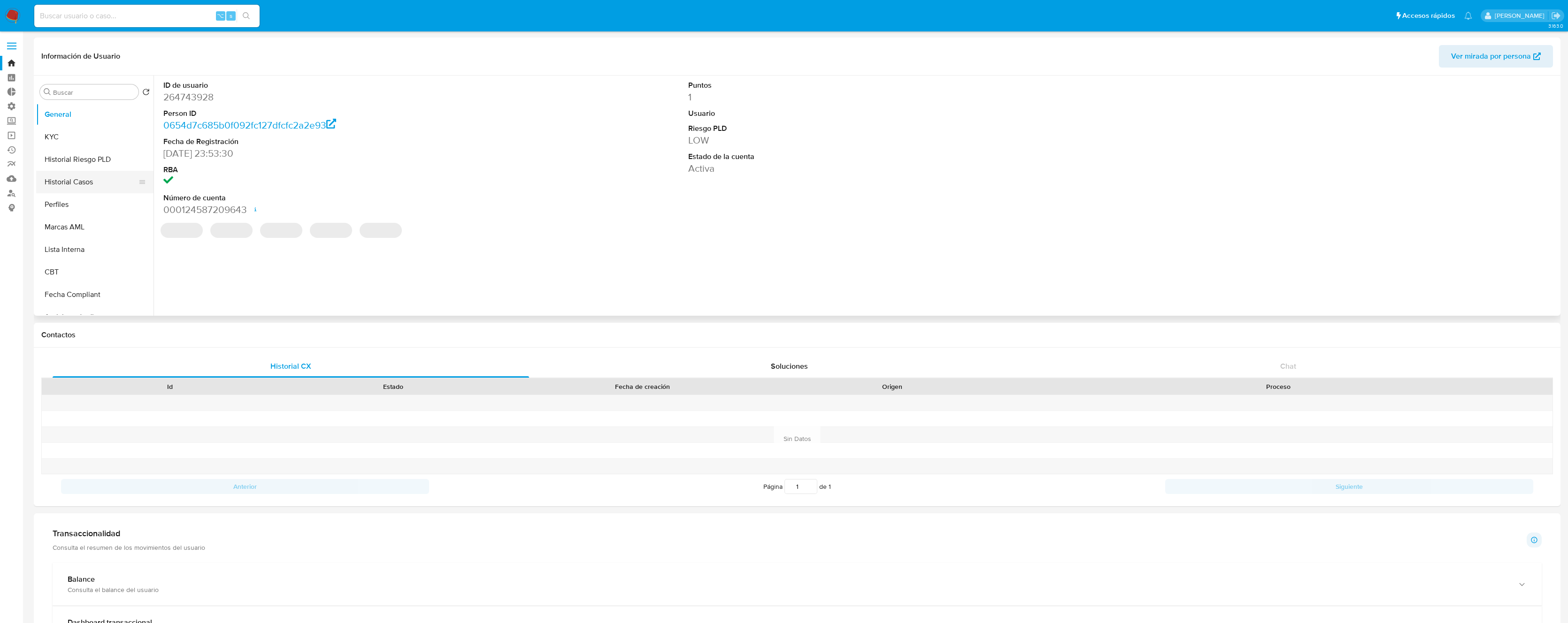
click at [78, 187] on button "Historial Casos" at bounding box center [90, 183] width 109 height 23
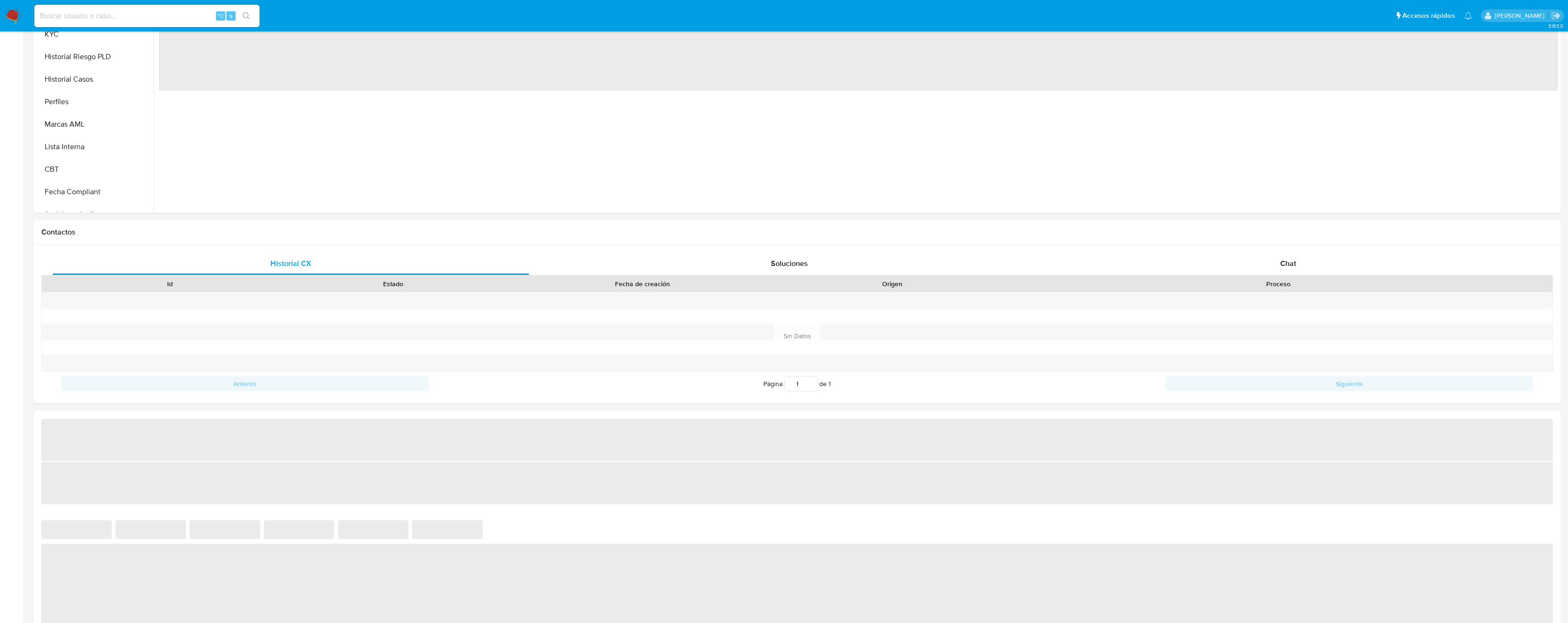
scroll to position [613, 0]
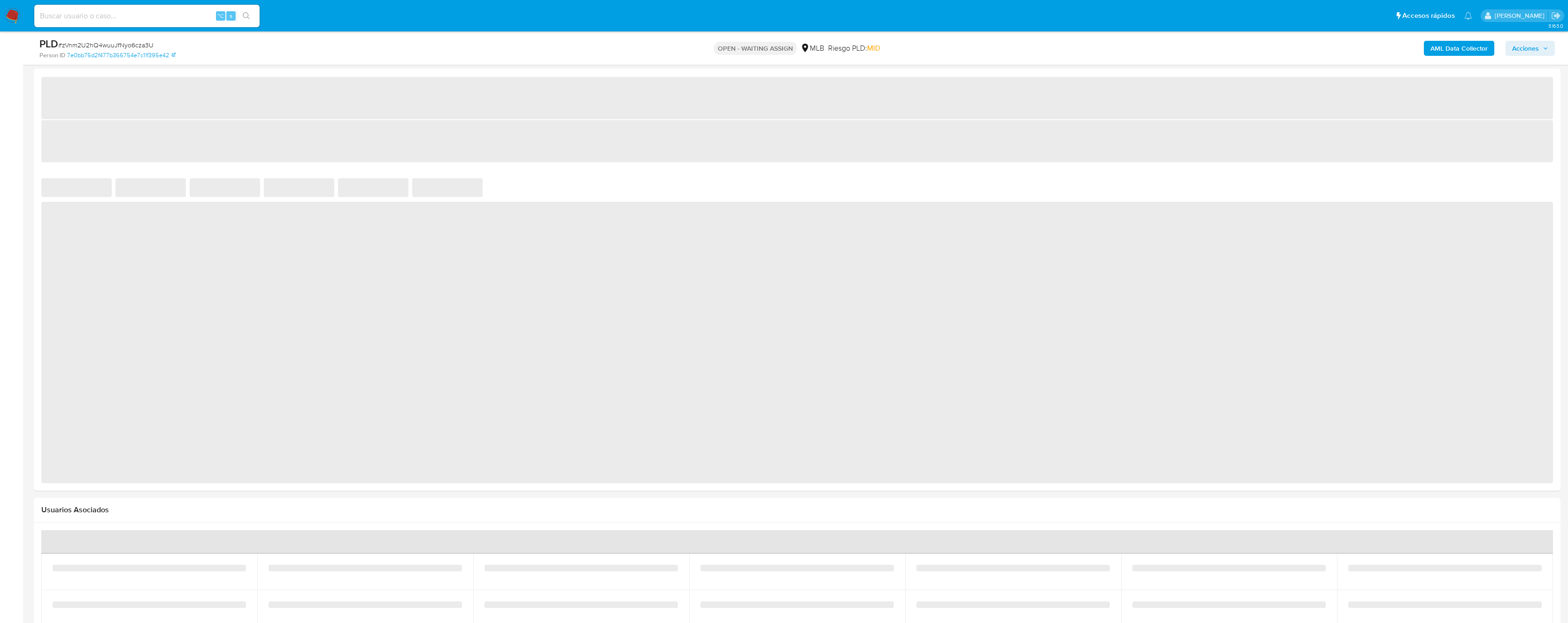
select select "10"
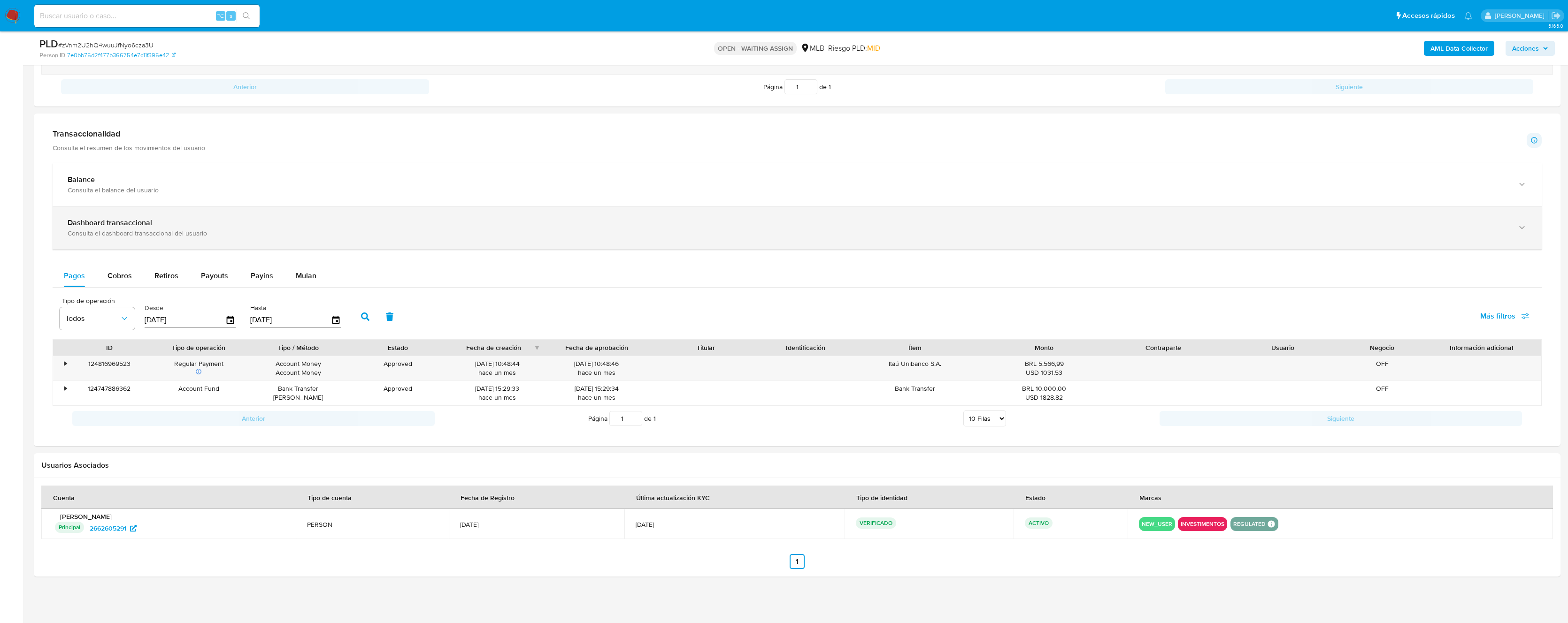
scroll to position [568, 0]
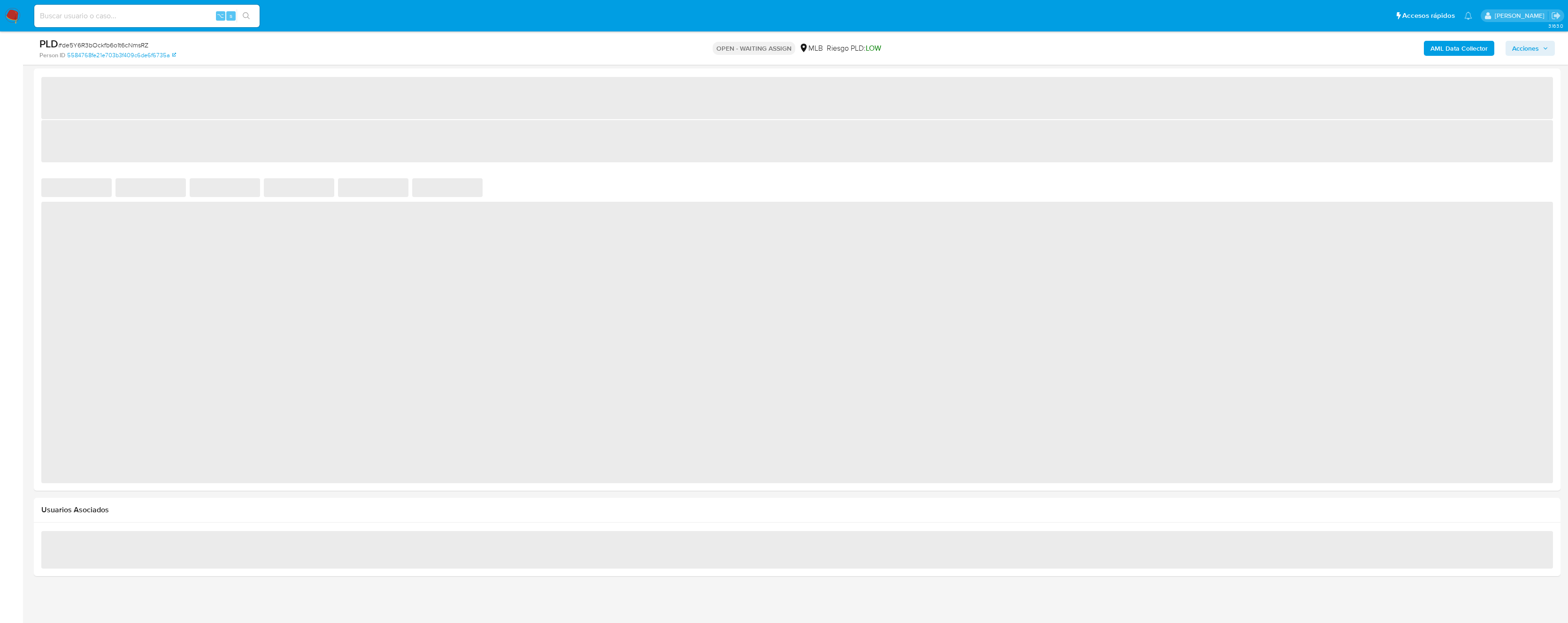
select select "10"
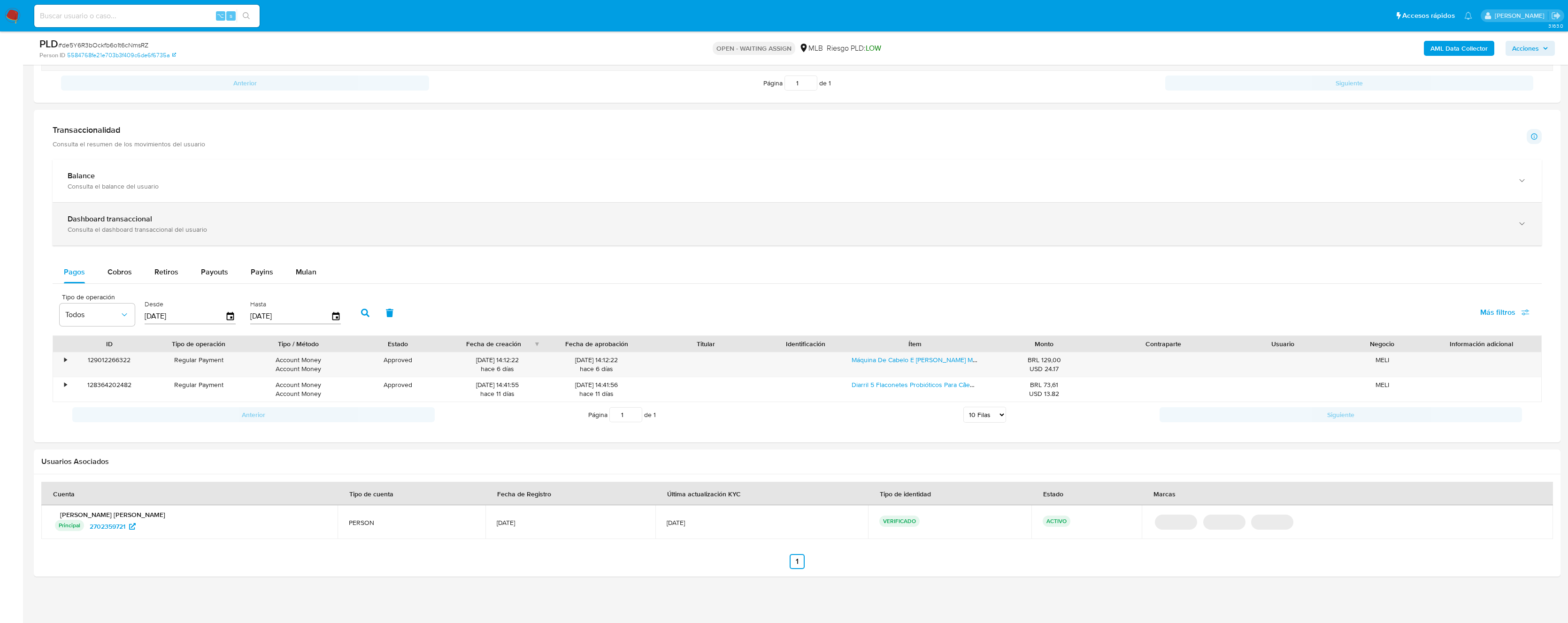
scroll to position [568, 0]
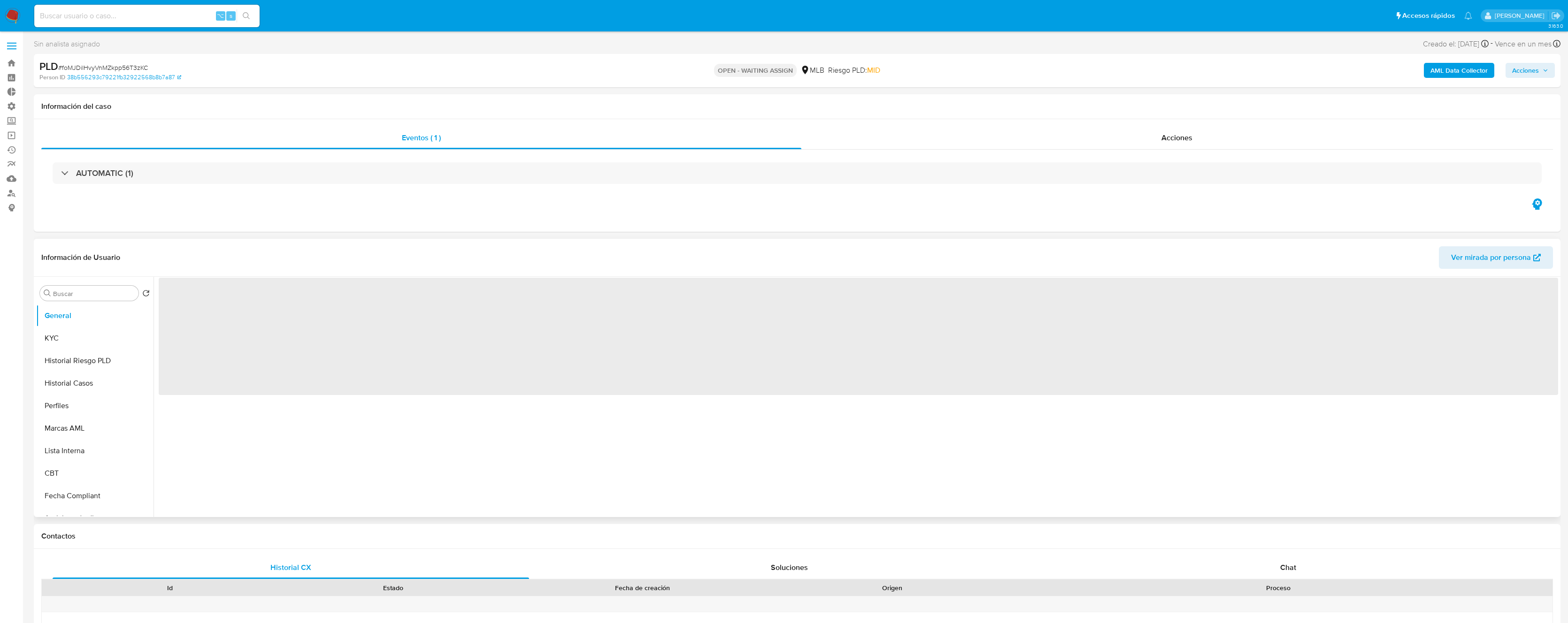
select select "10"
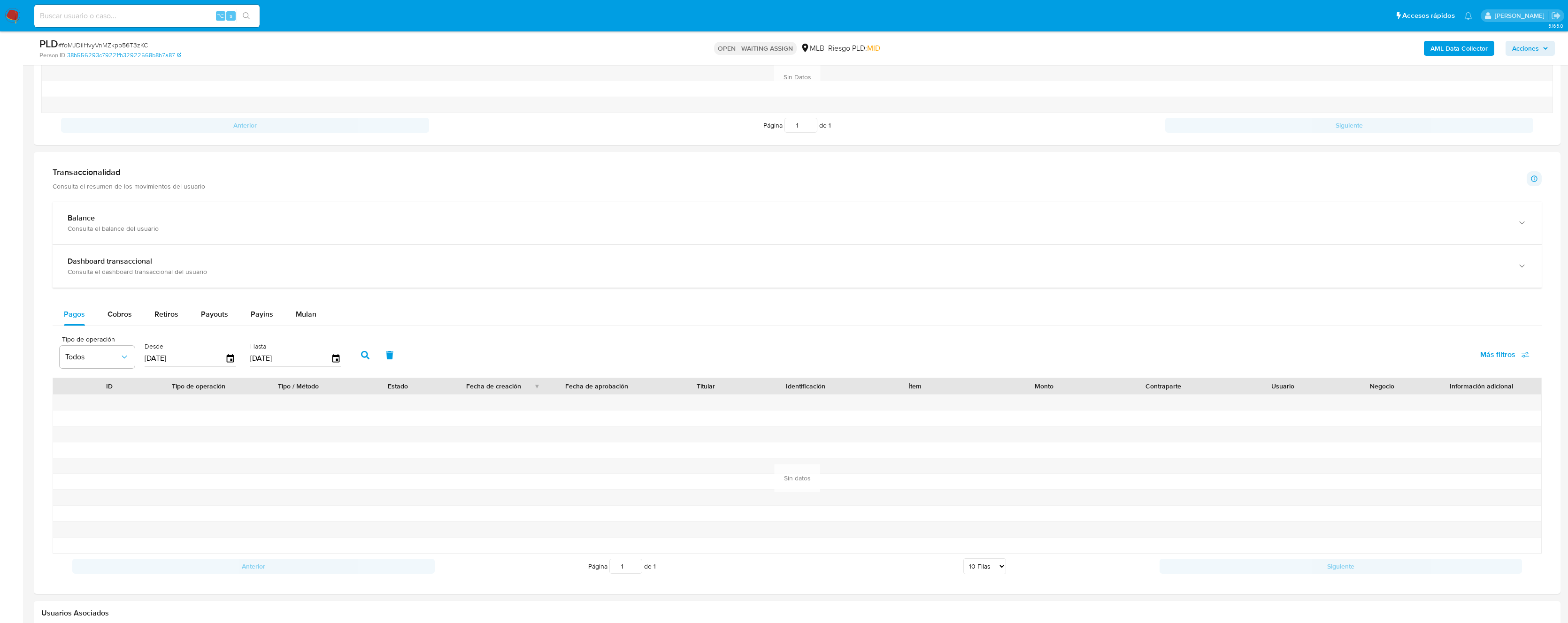
scroll to position [708, 0]
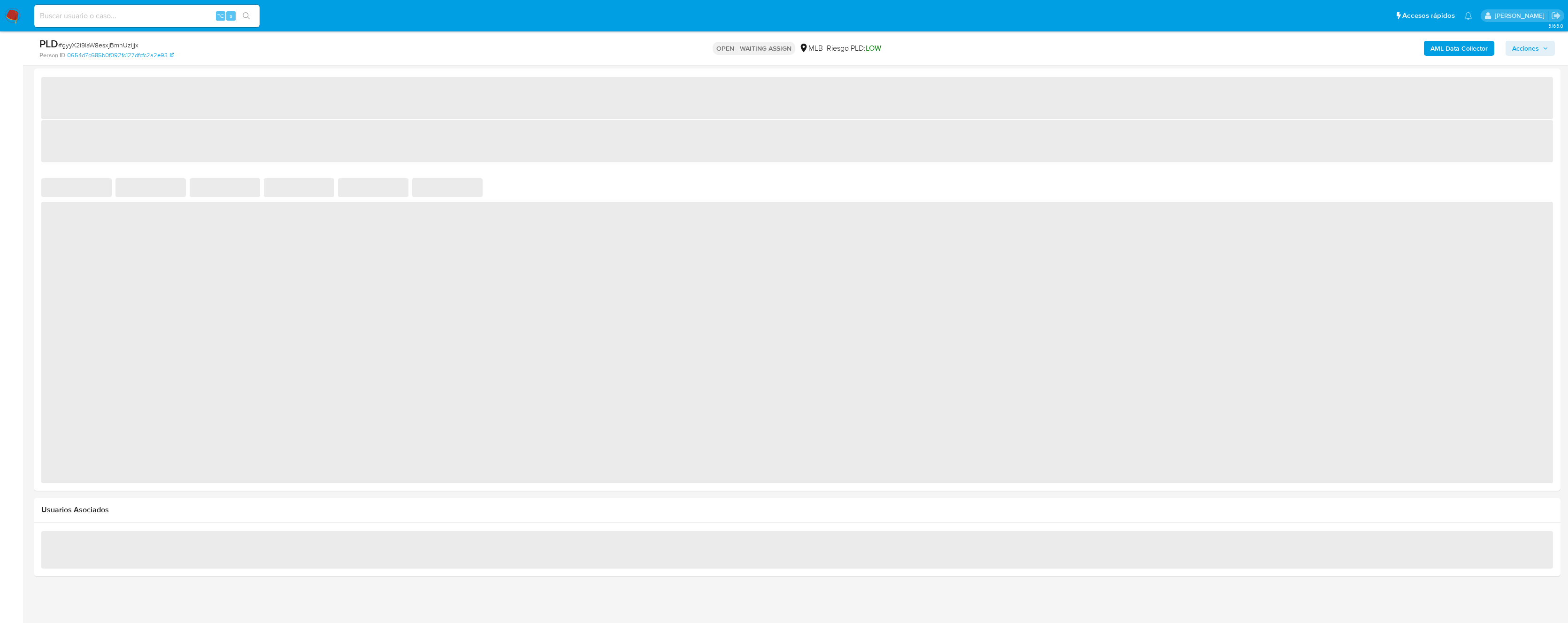
select select "10"
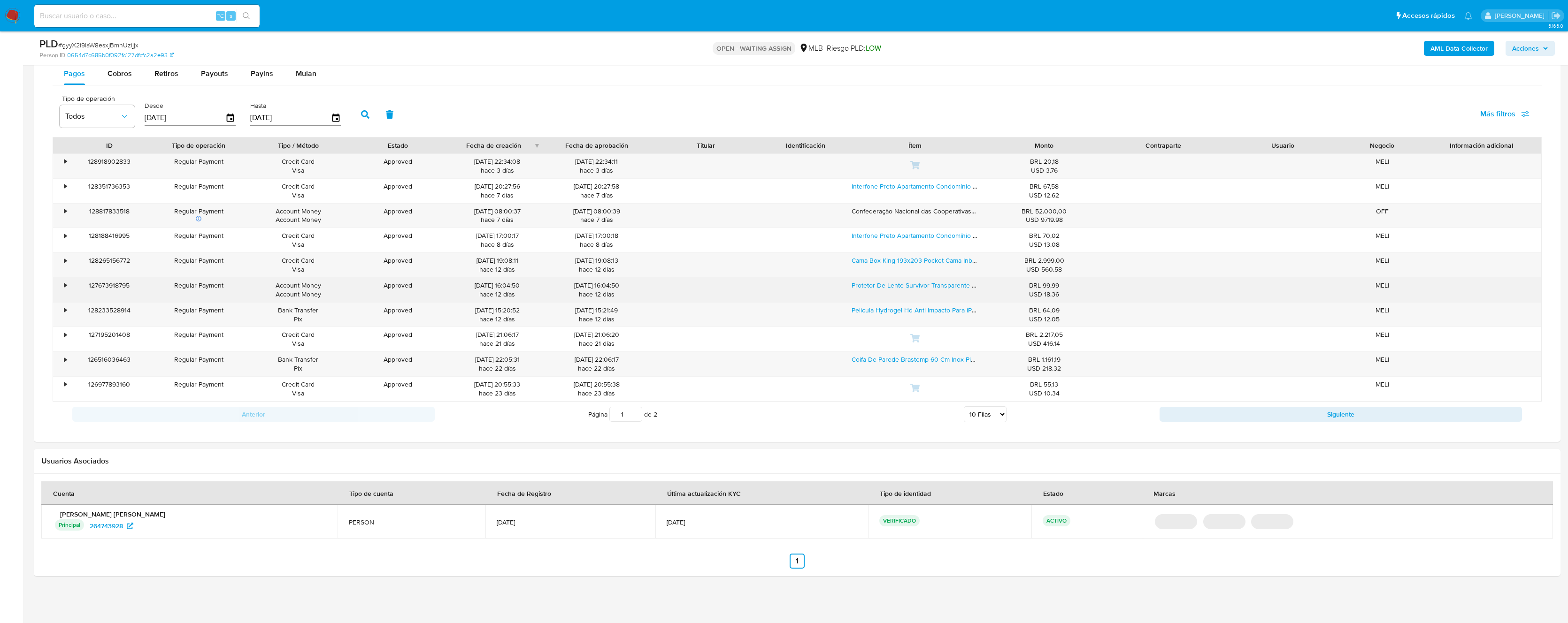
scroll to position [767, 0]
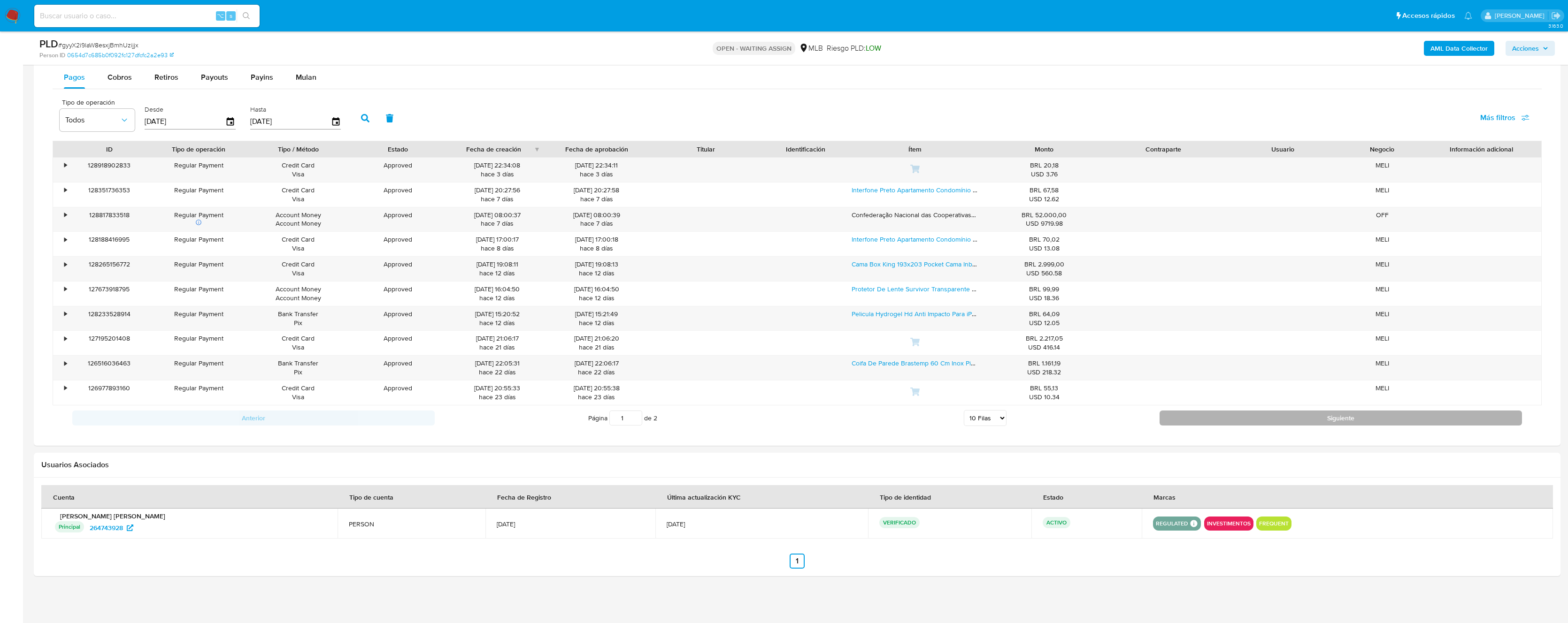
click at [1179, 420] on button "Siguiente" at bounding box center [1340, 419] width 363 height 15
type input "2"
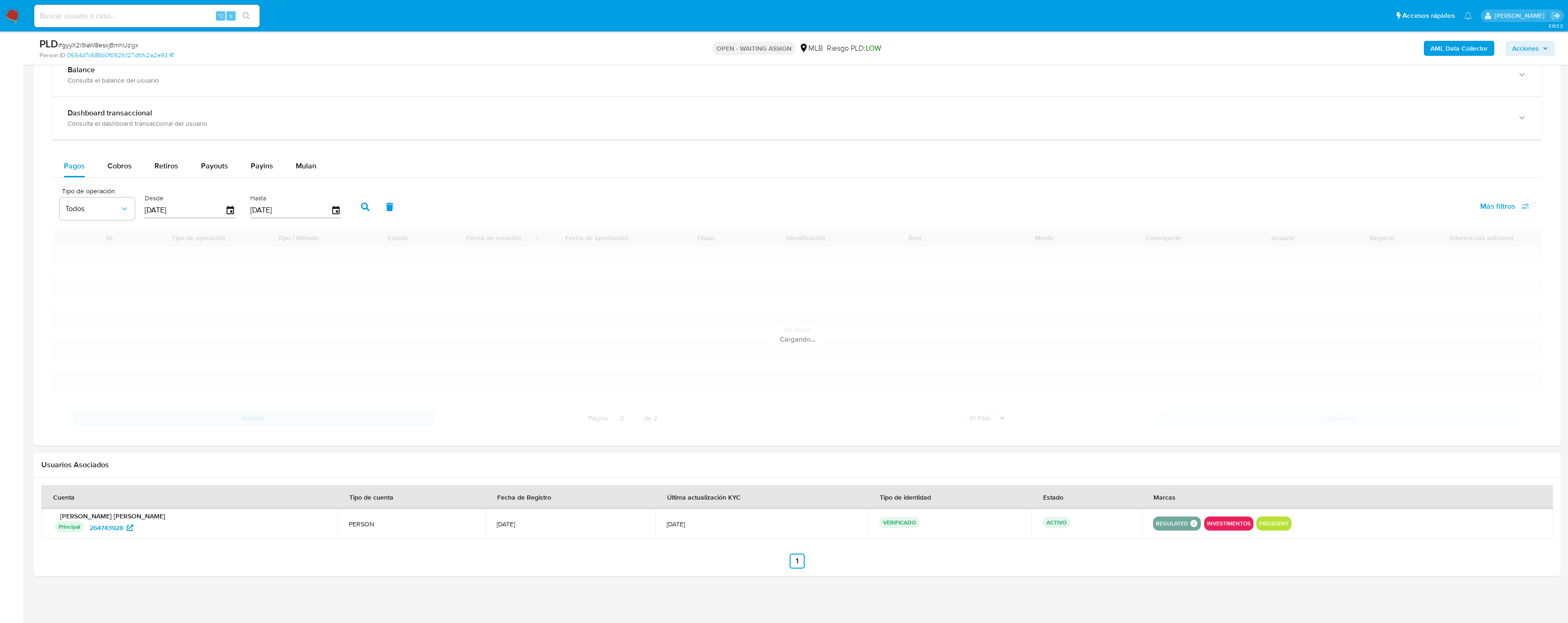
scroll to position [593, 0]
